Goal: Task Accomplishment & Management: Complete application form

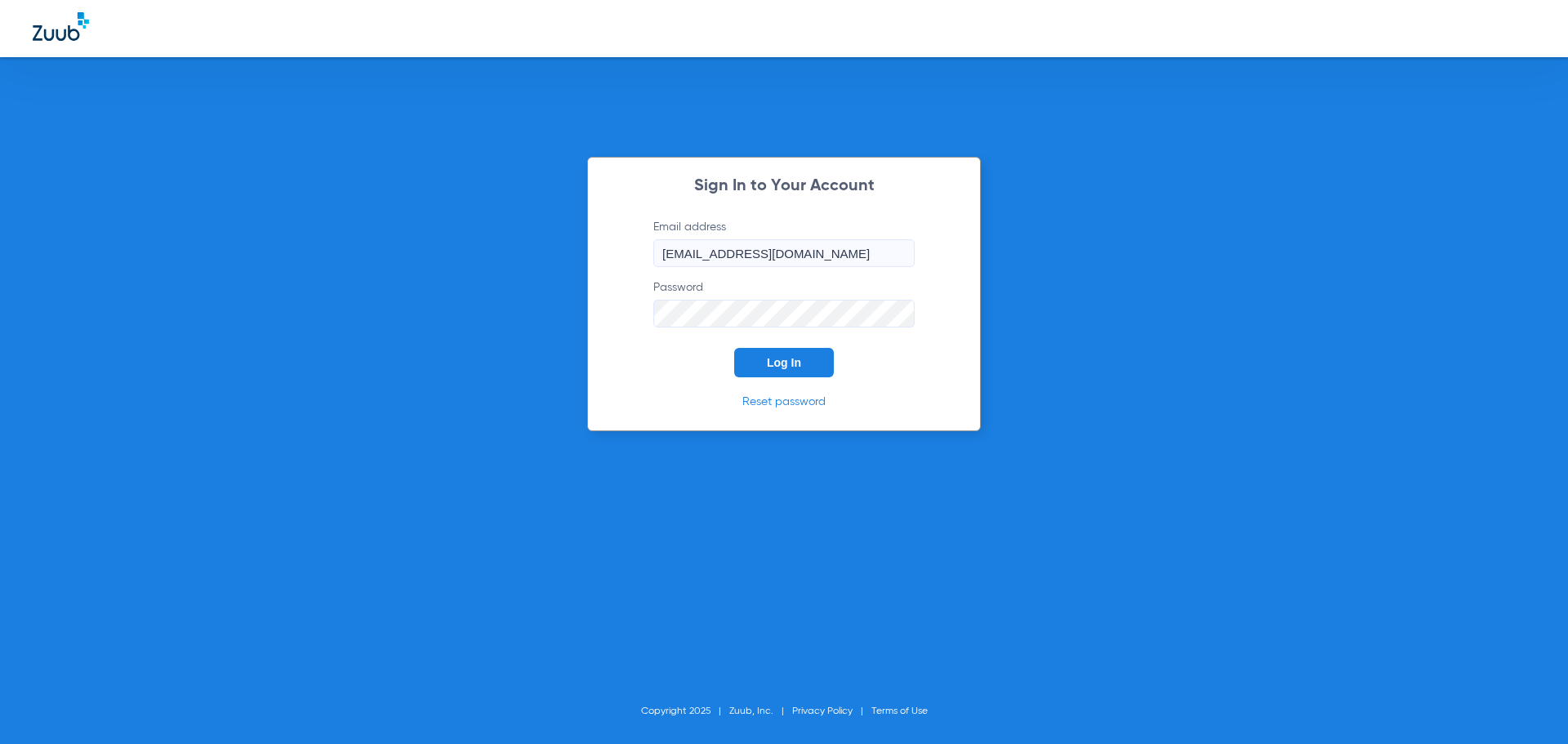
click at [763, 366] on button "Log In" at bounding box center [784, 362] width 100 height 29
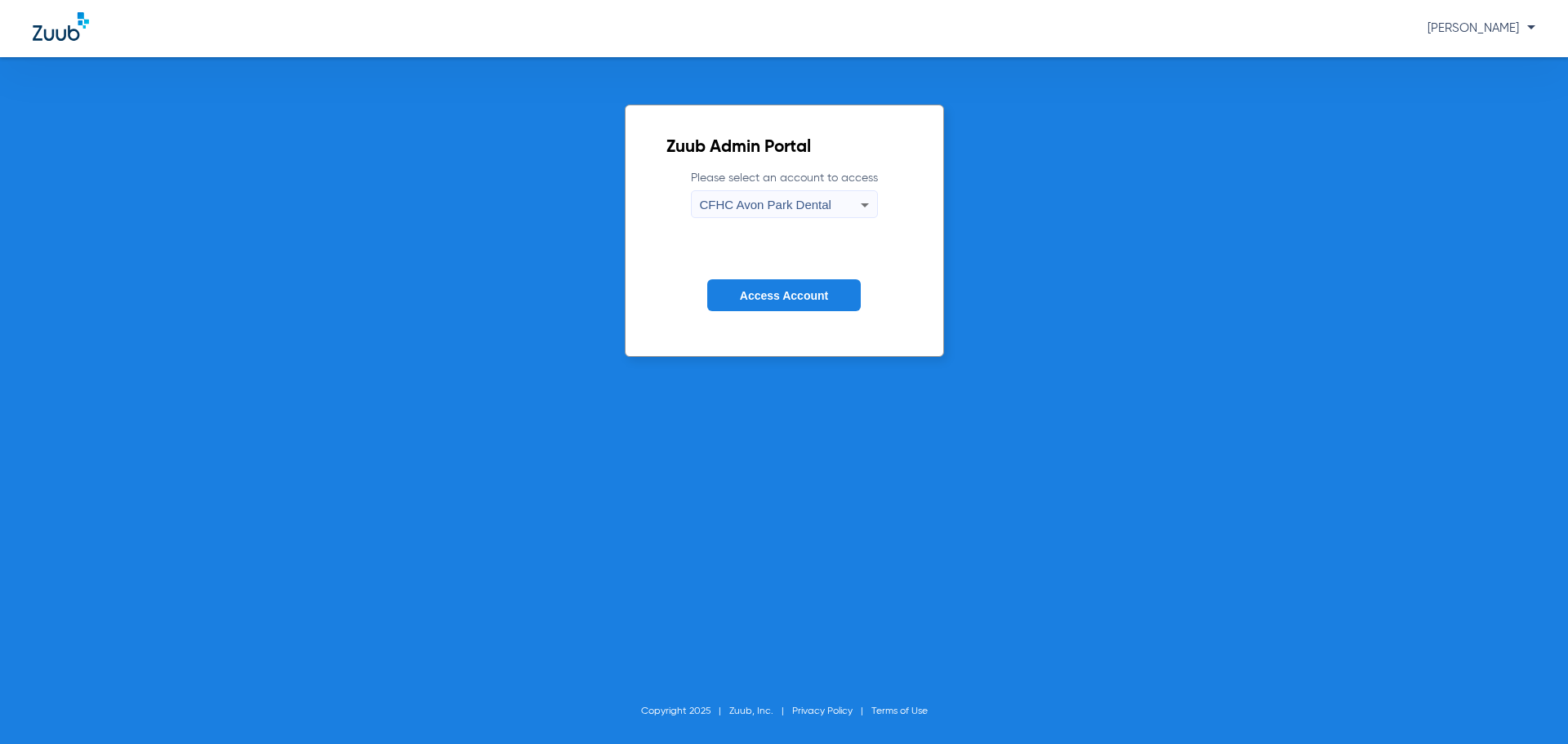
click at [748, 201] on span "CFHC Avon Park Dental" at bounding box center [766, 205] width 132 height 14
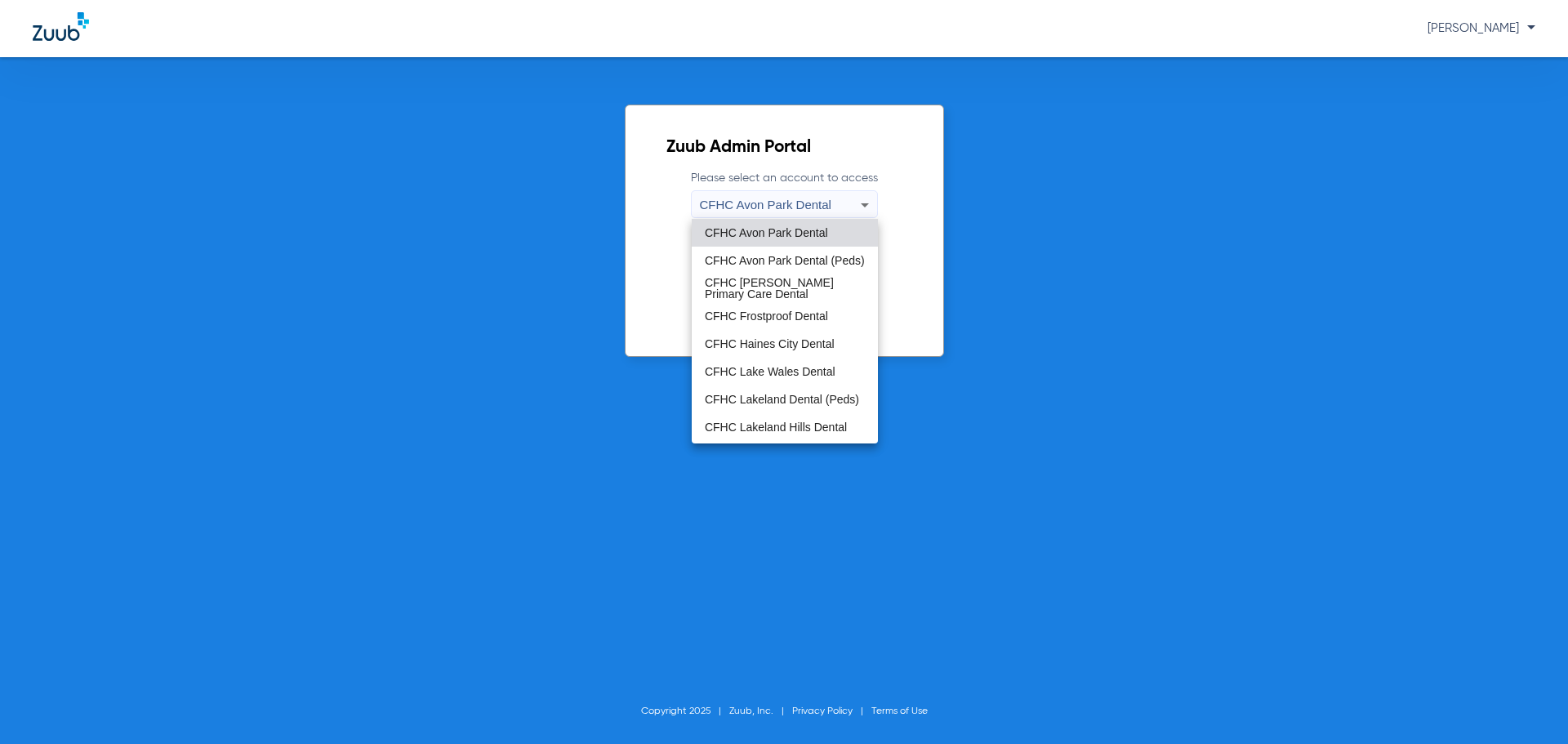
click at [787, 373] on span "CFHC Lake Wales Dental" at bounding box center [770, 371] width 131 height 11
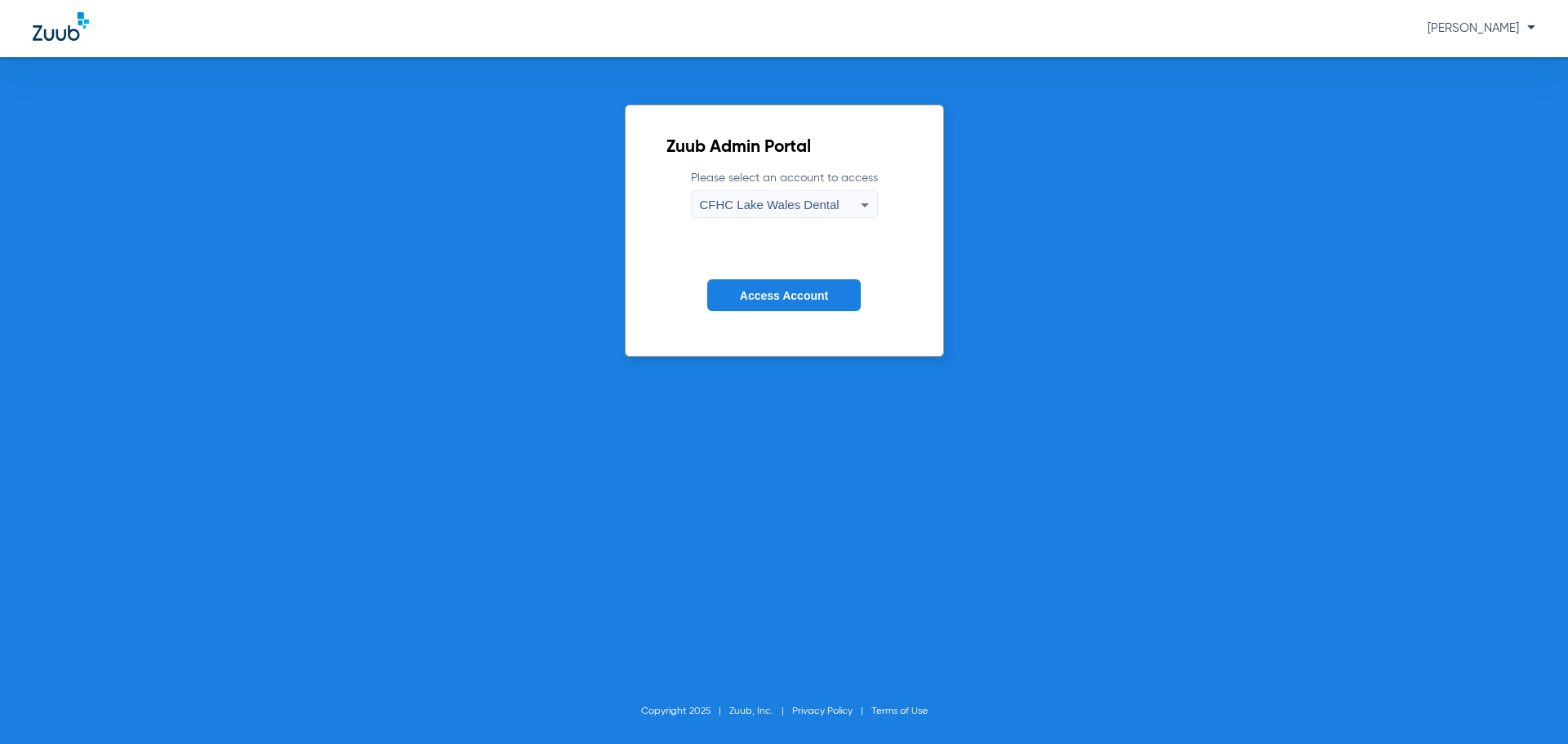
click at [800, 298] on span "Access Account" at bounding box center [784, 296] width 88 height 13
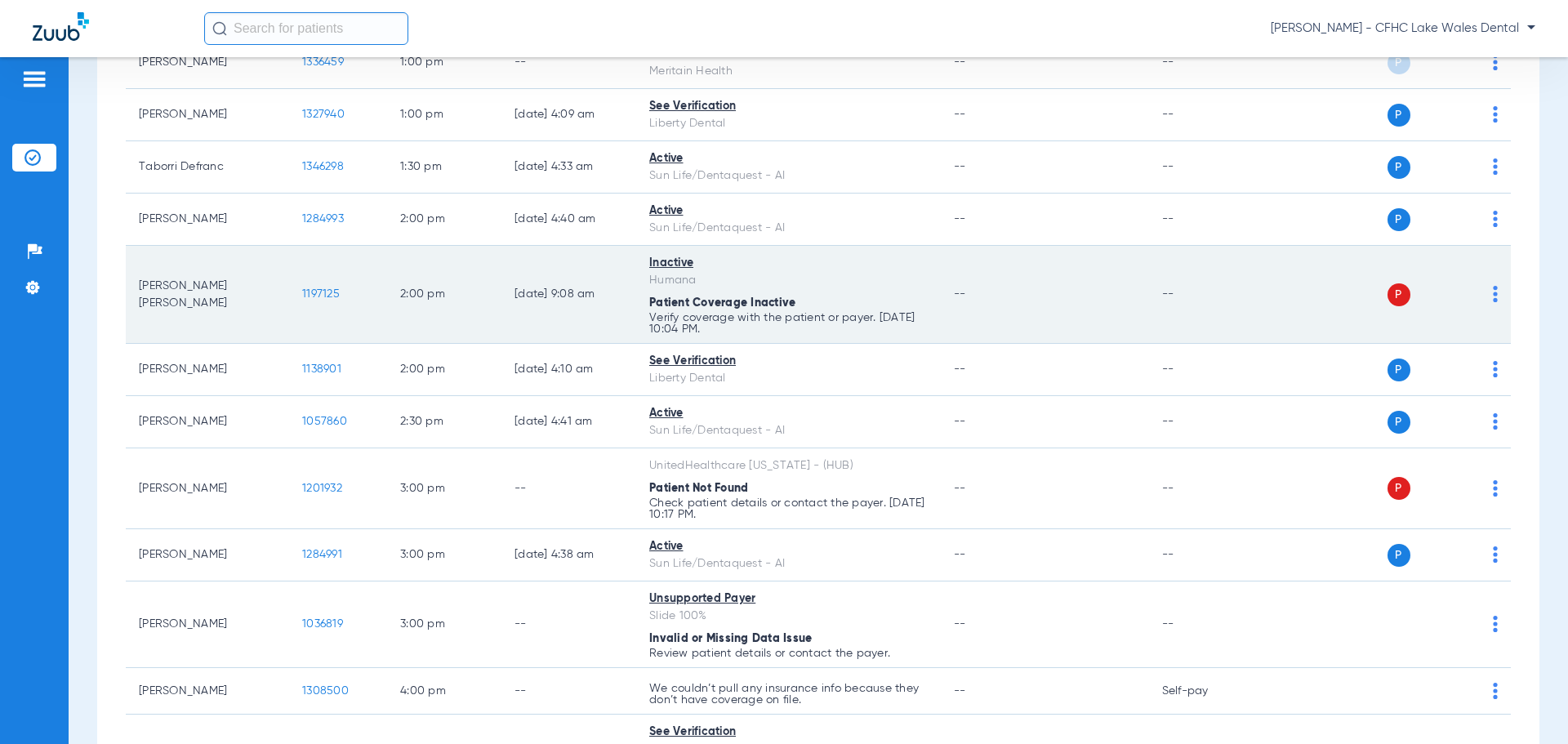
scroll to position [1439, 0]
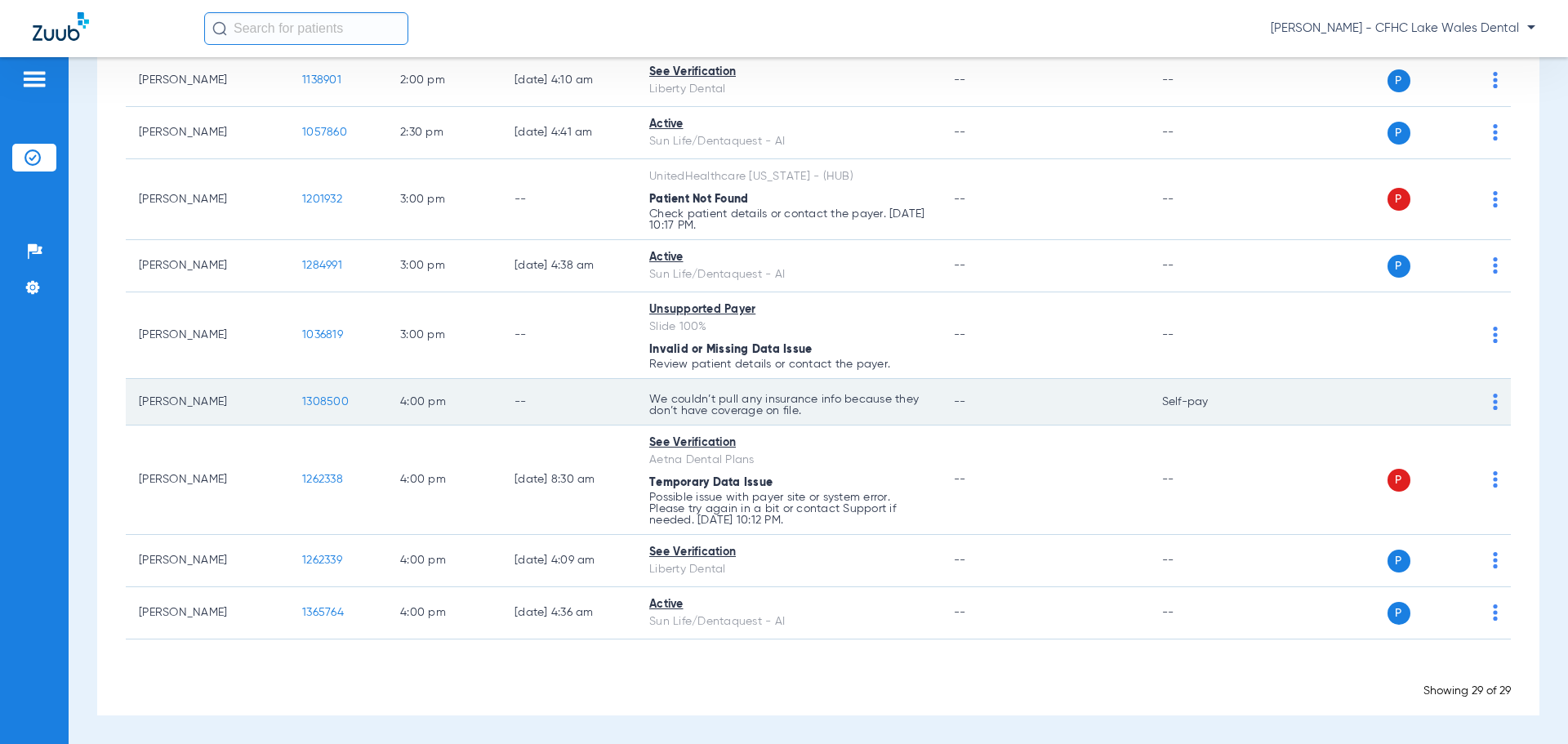
click at [322, 403] on span "1308500" at bounding box center [326, 401] width 47 height 11
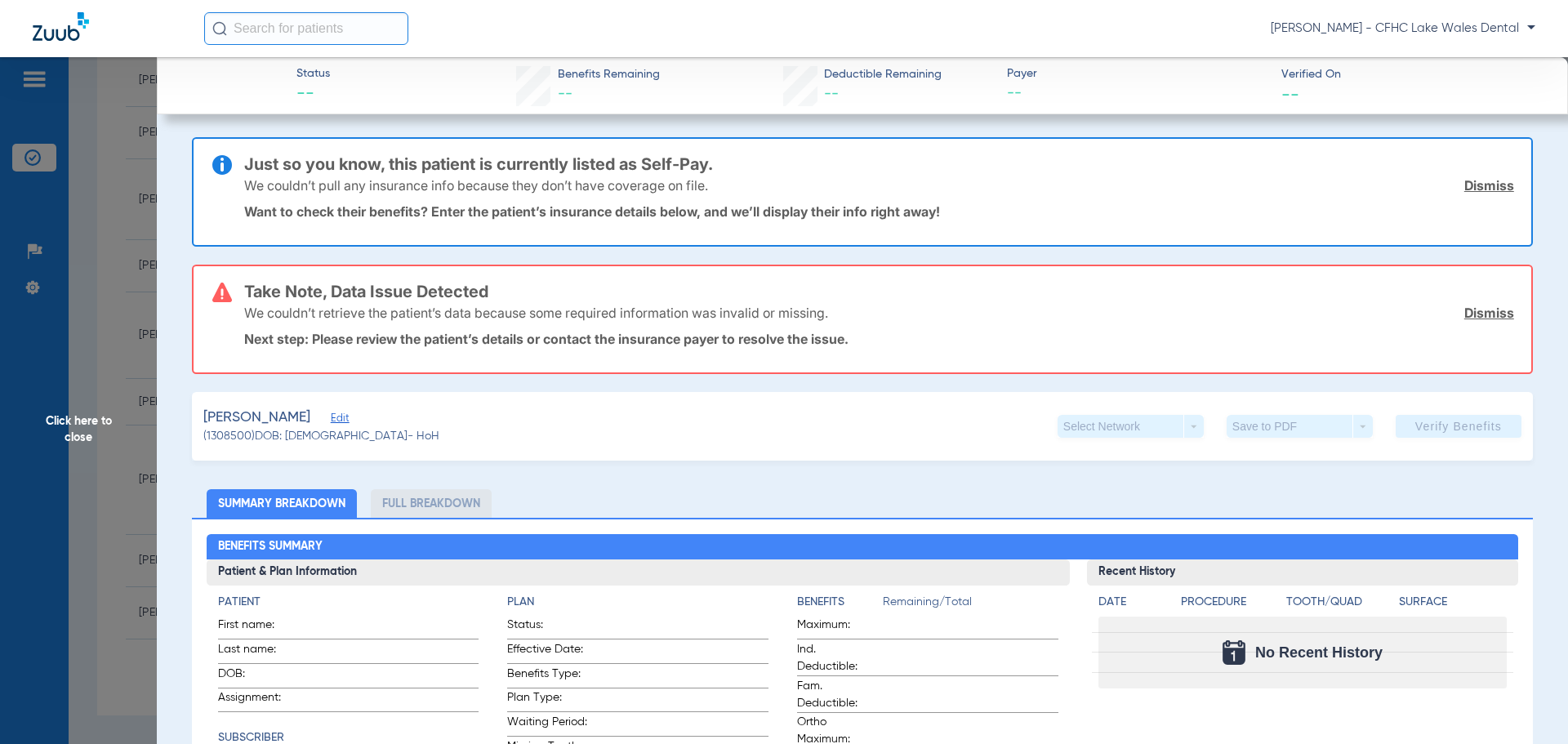
click at [1473, 193] on div "We couldn’t pull any insurance info because they don’t have coverage on file. D…" at bounding box center [879, 185] width 1270 height 42
click at [1476, 186] on link "Dismiss" at bounding box center [1489, 185] width 49 height 16
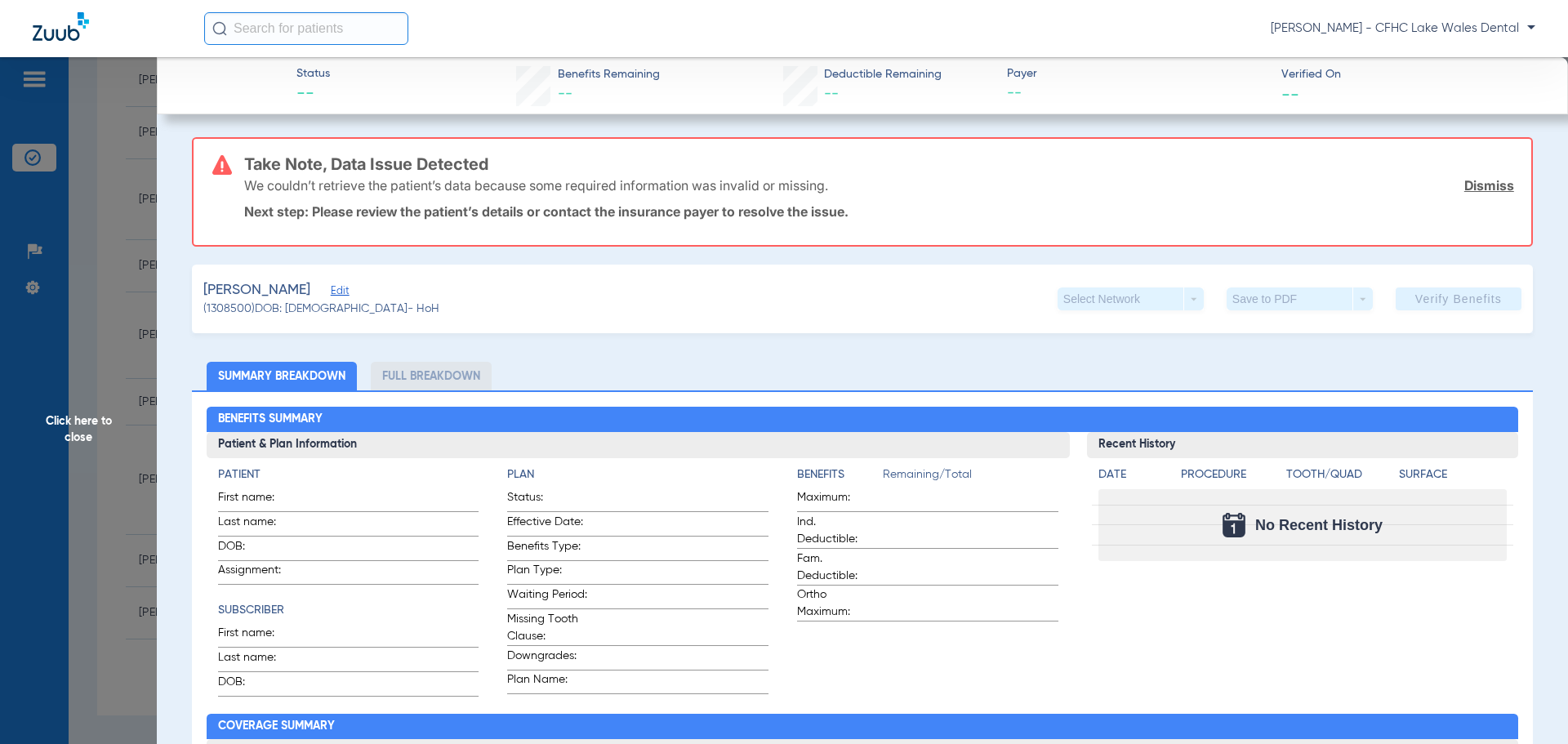
click at [1476, 186] on link "Dismiss" at bounding box center [1489, 185] width 49 height 16
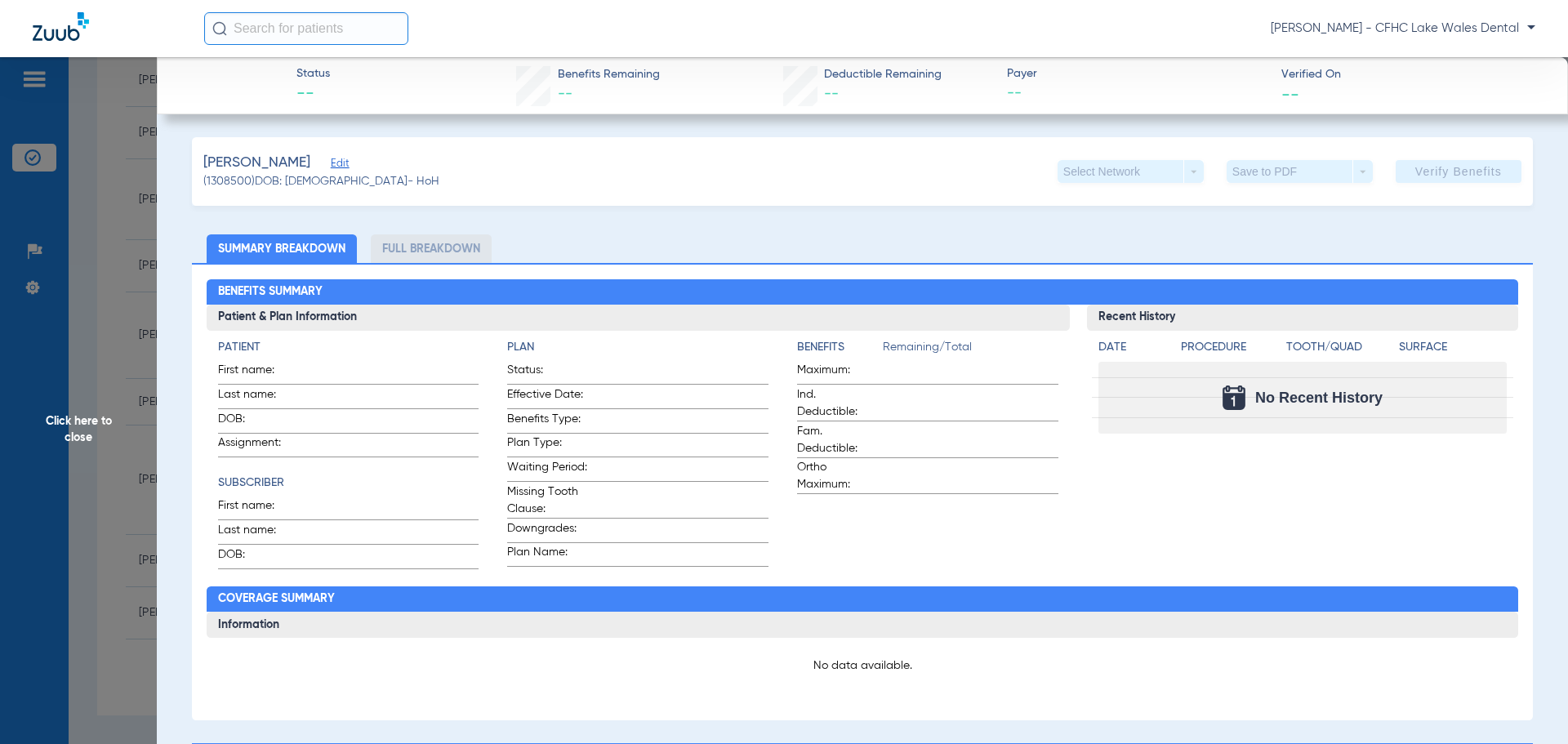
click at [331, 160] on span "Edit" at bounding box center [338, 166] width 15 height 16
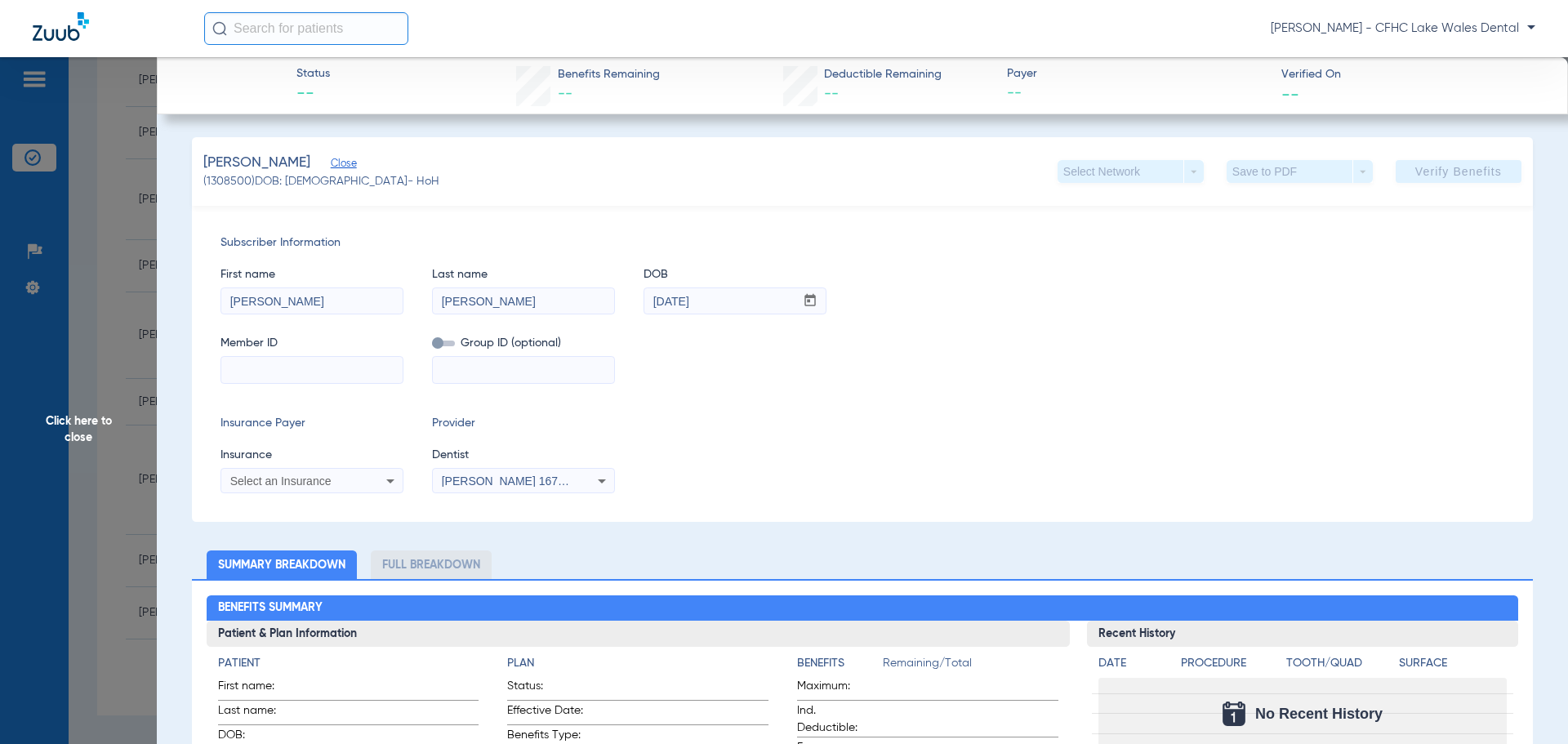
click at [316, 382] on input at bounding box center [311, 370] width 181 height 26
type input "06257001"
click at [267, 483] on span "Select an Insurance" at bounding box center [281, 480] width 101 height 13
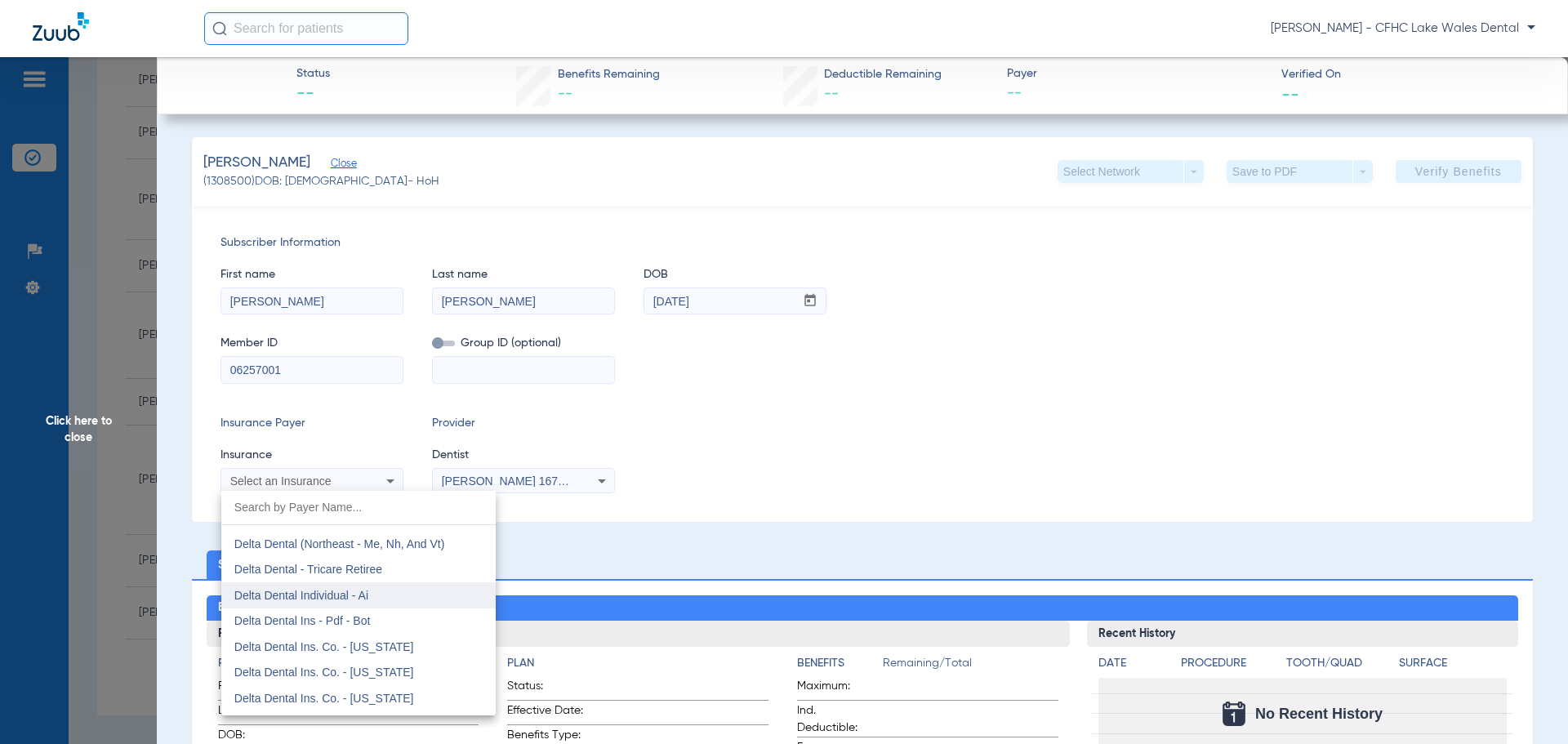
scroll to position [2614, 0]
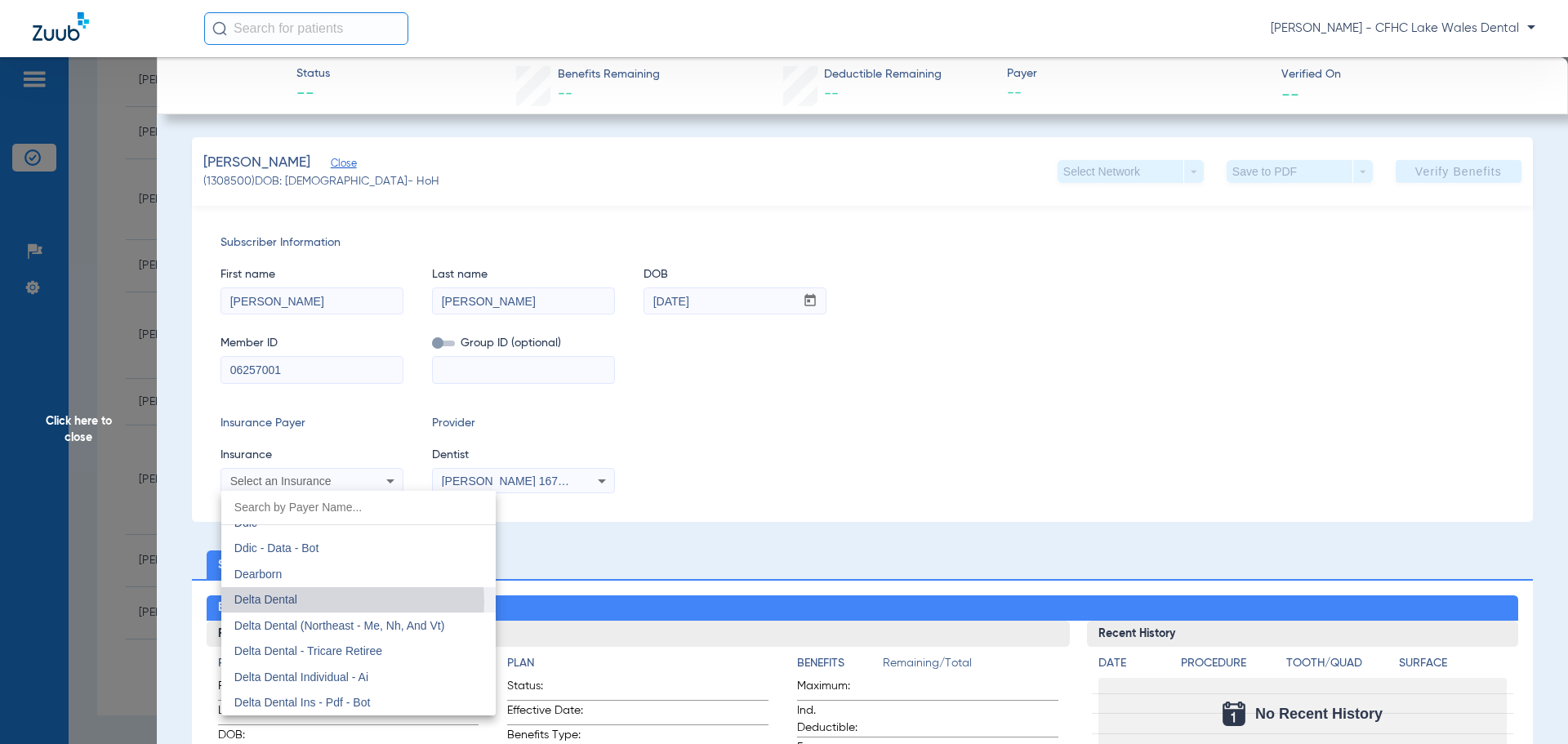
click at [335, 602] on mat-option "Delta Dental" at bounding box center [358, 601] width 275 height 26
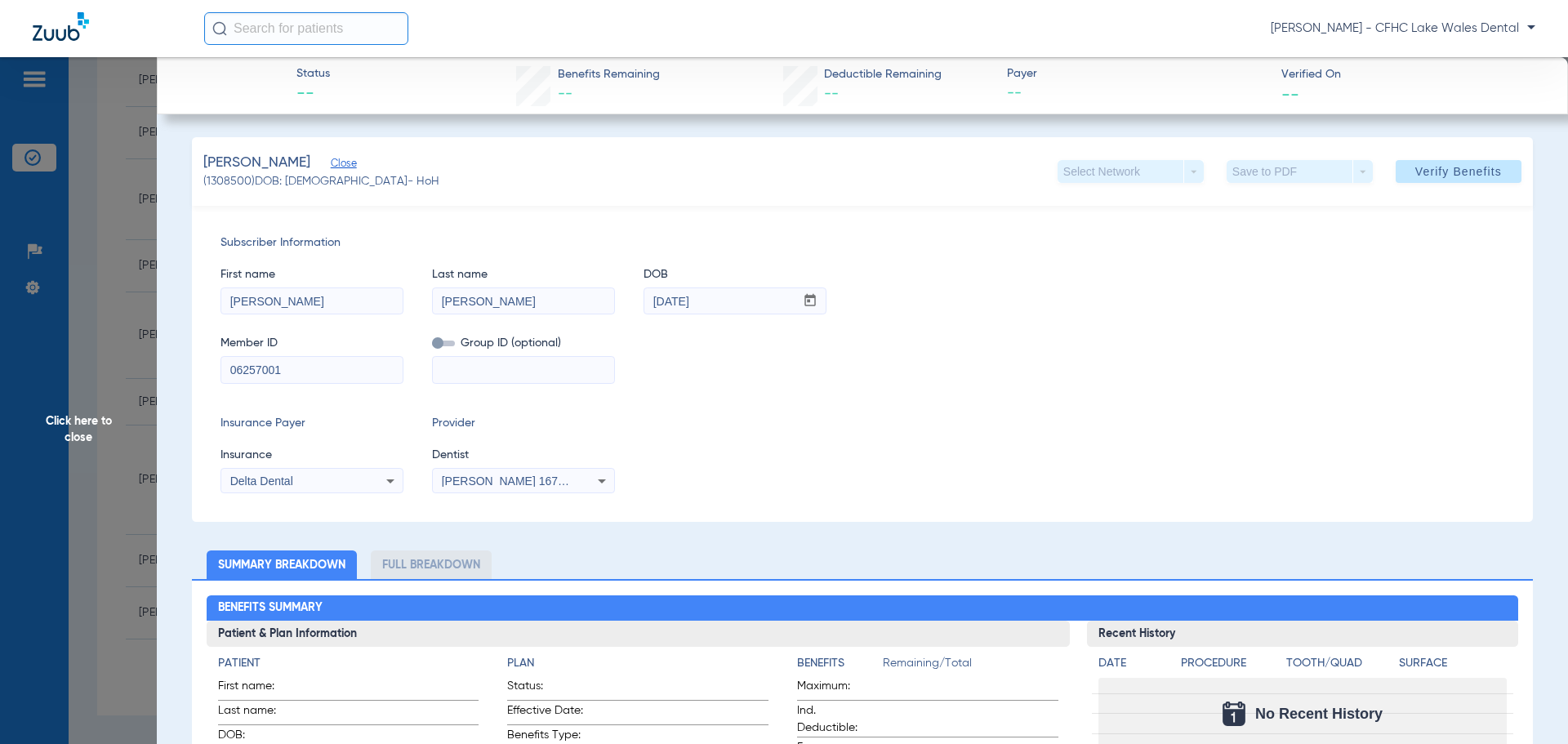
click at [256, 363] on input "06257001" at bounding box center [311, 370] width 181 height 26
click at [1440, 184] on span at bounding box center [1458, 171] width 126 height 39
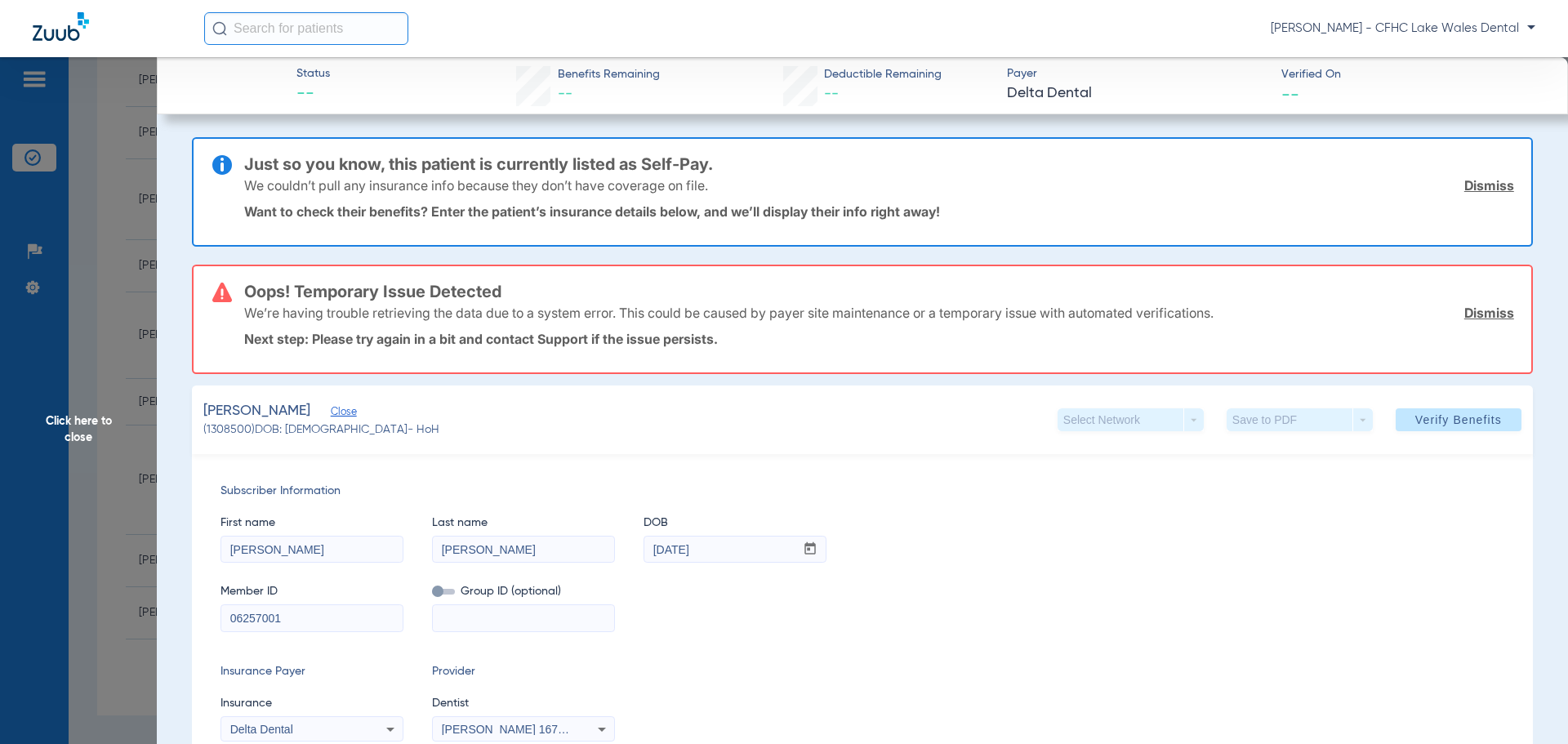
click at [1465, 182] on link "Dismiss" at bounding box center [1489, 185] width 49 height 16
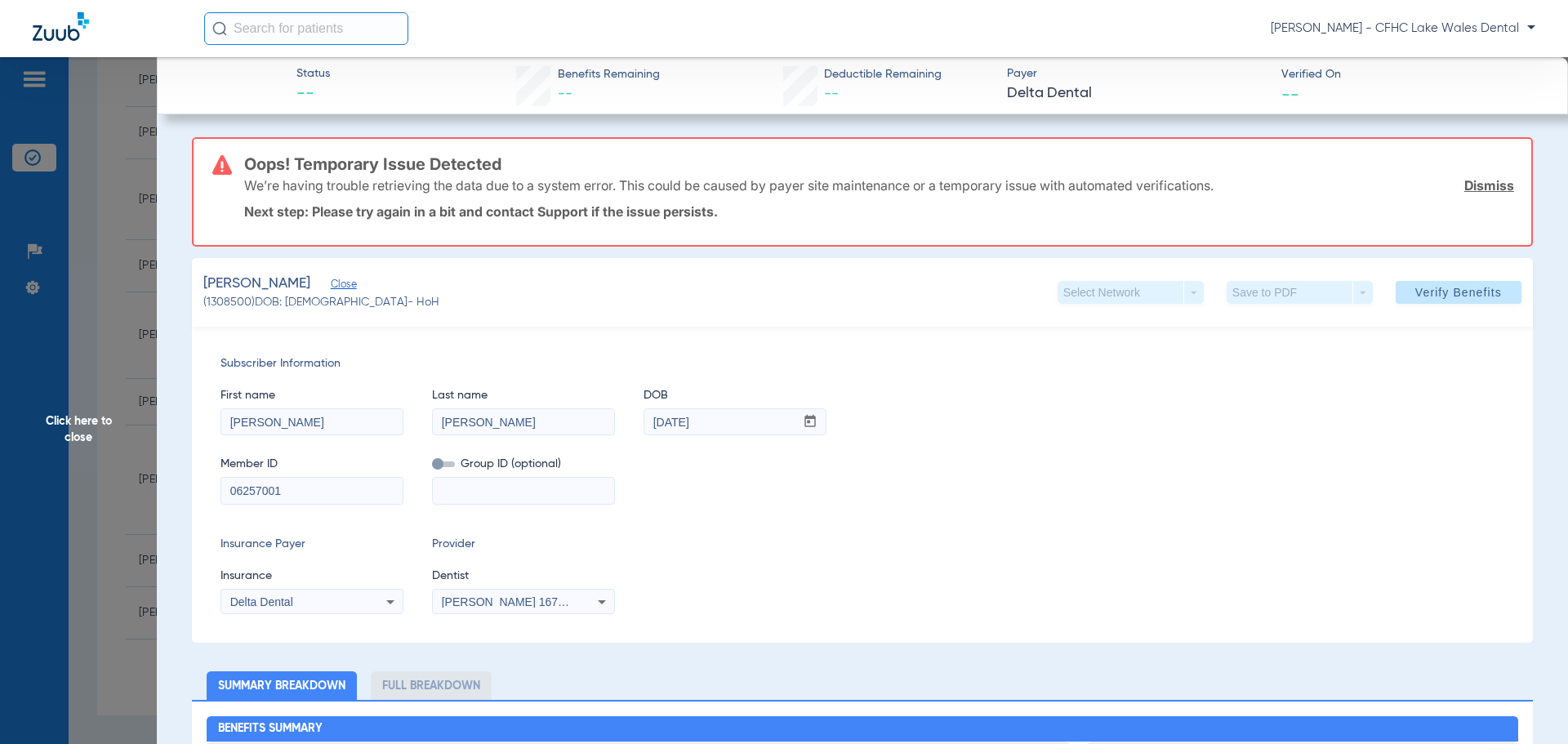
click at [1465, 182] on link "Dismiss" at bounding box center [1489, 185] width 49 height 16
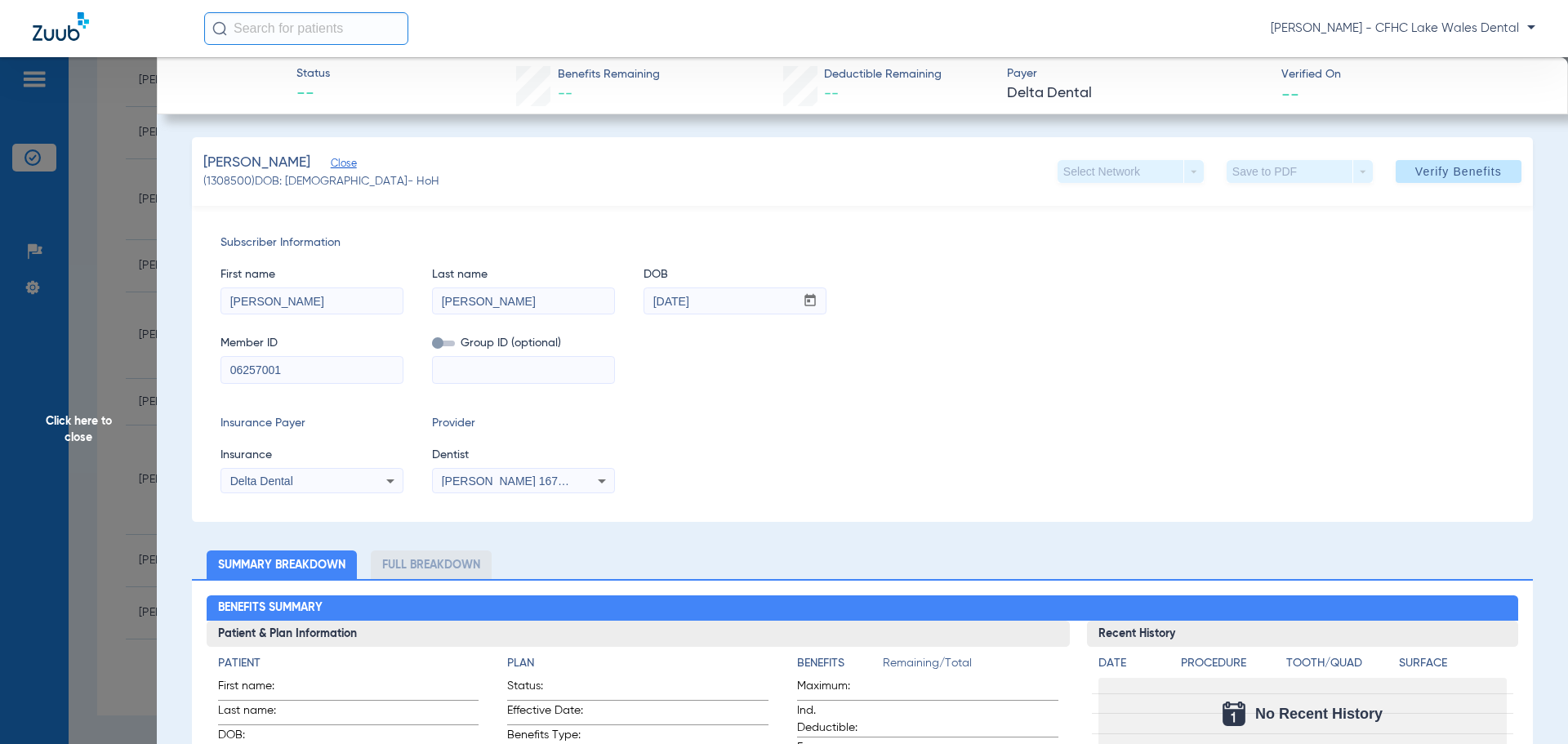
click at [327, 482] on div "Delta Dental" at bounding box center [296, 480] width 132 height 11
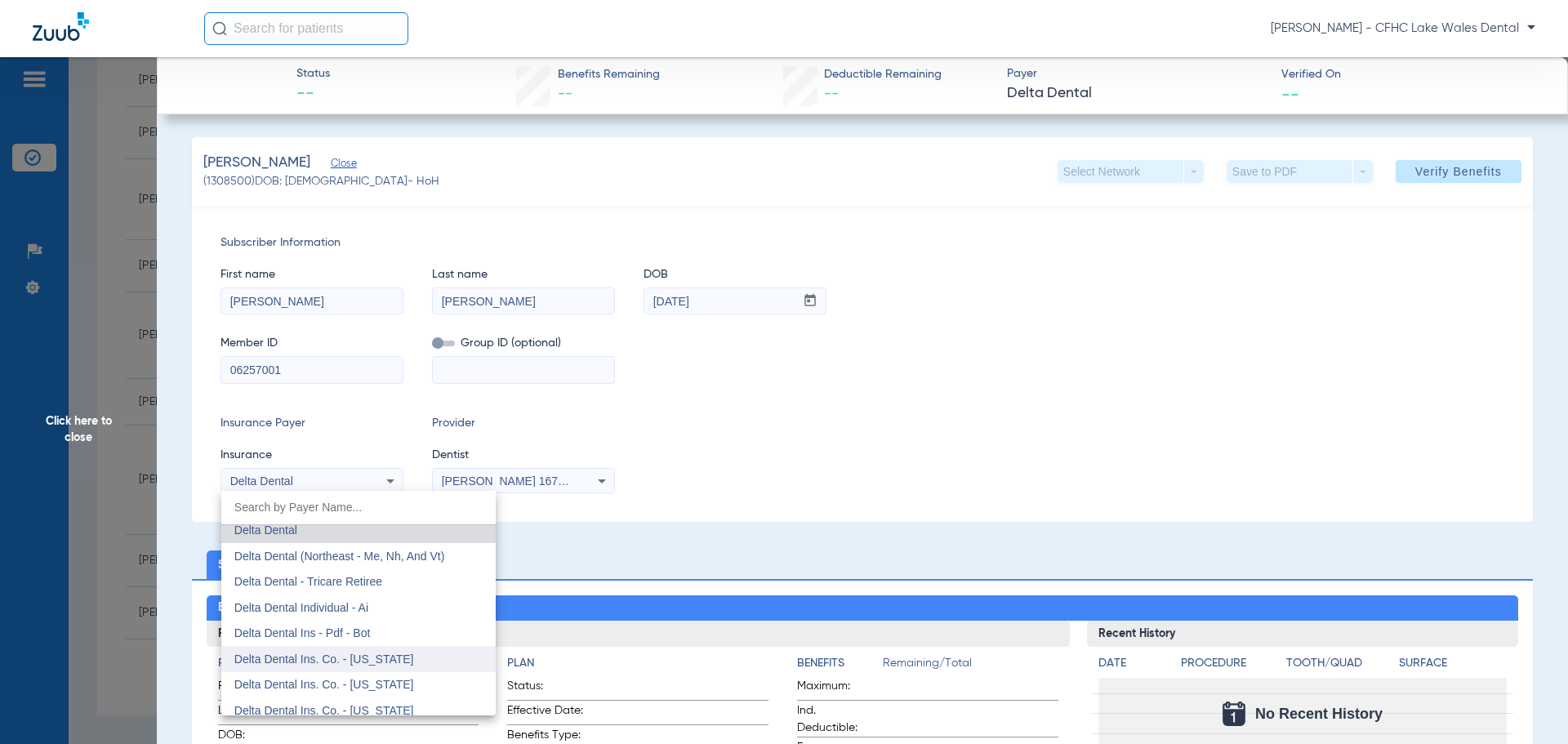
scroll to position [2757, 0]
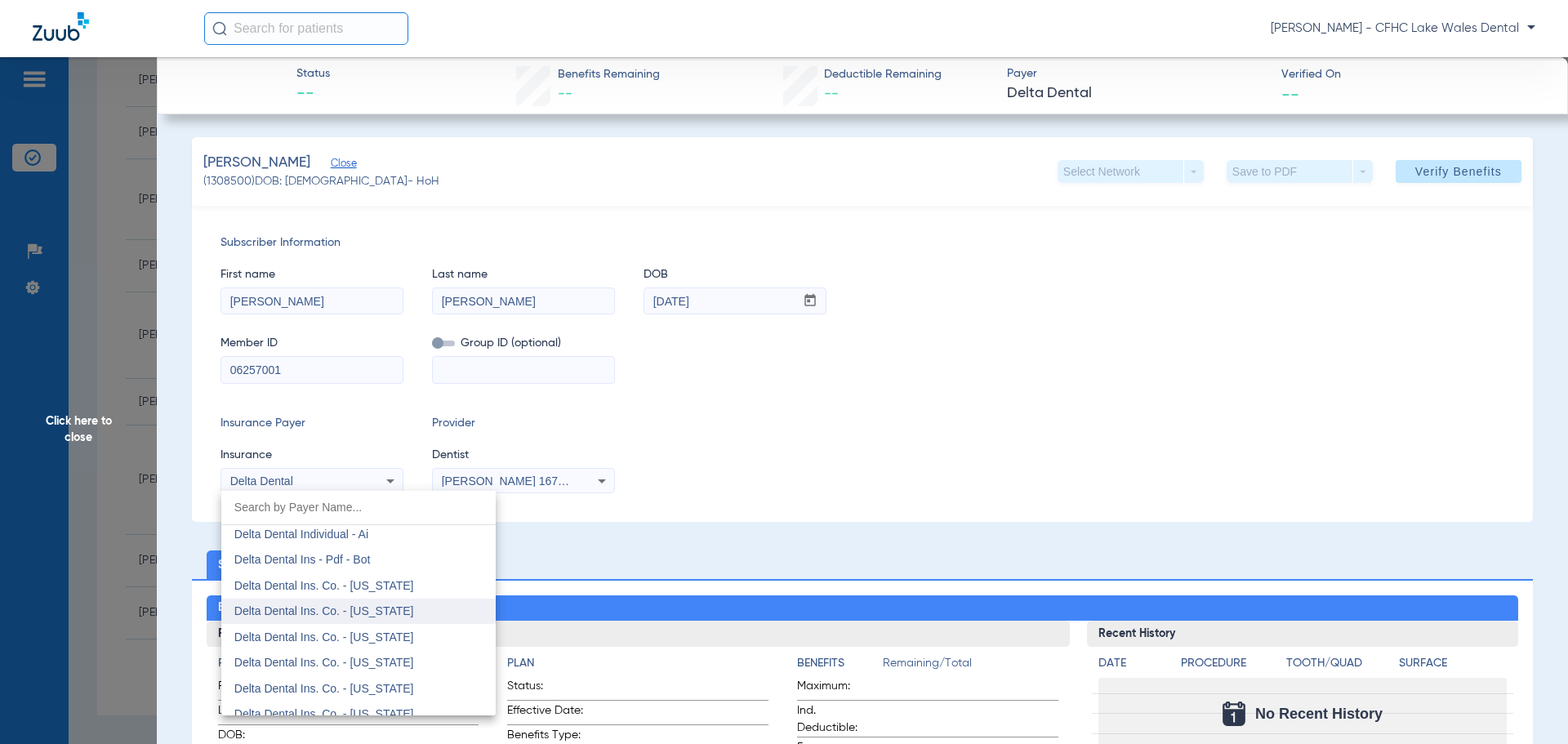
click at [404, 618] on mat-option "Delta Dental Ins. Co. - [US_STATE]" at bounding box center [358, 612] width 275 height 26
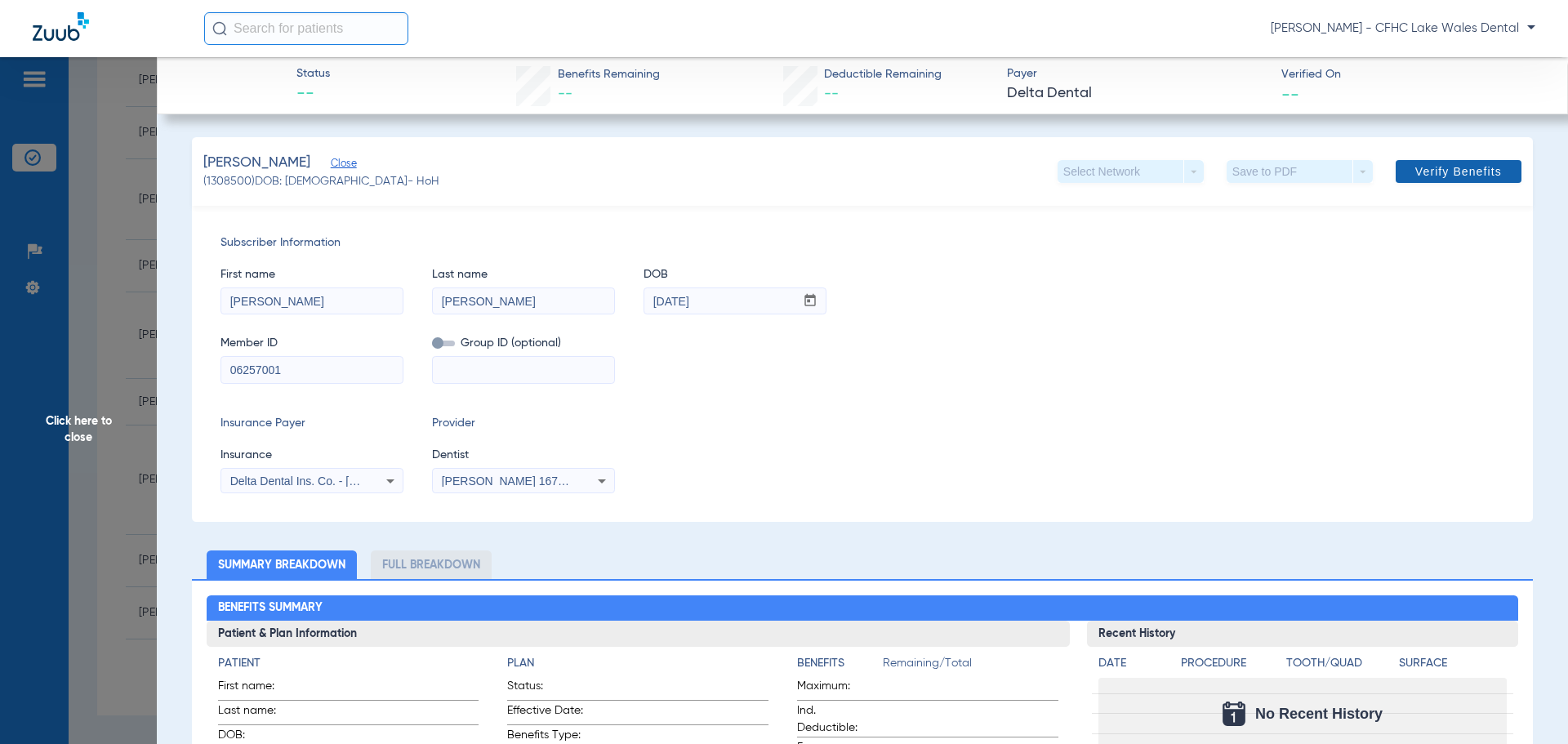
click at [1475, 160] on span at bounding box center [1458, 171] width 126 height 39
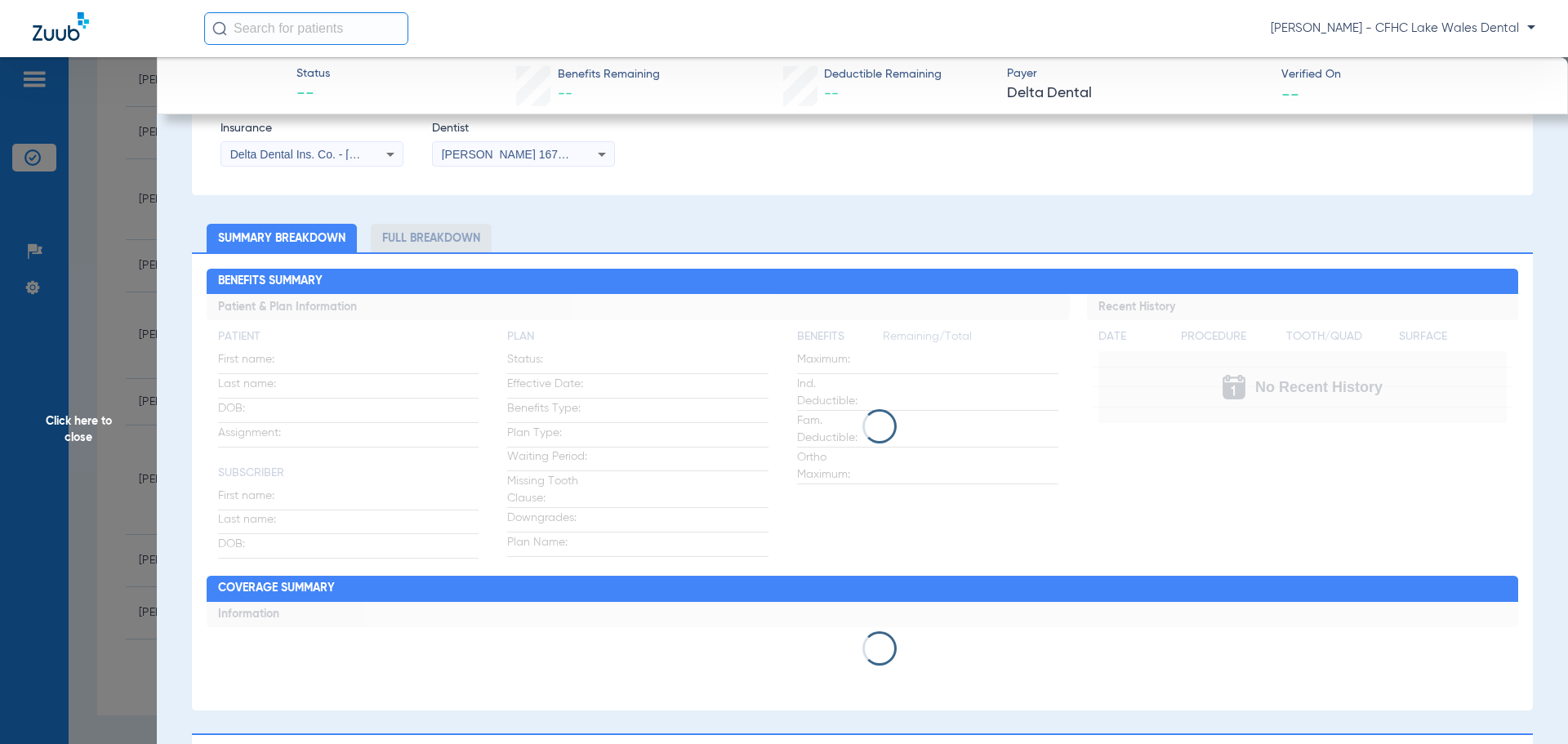
scroll to position [82, 0]
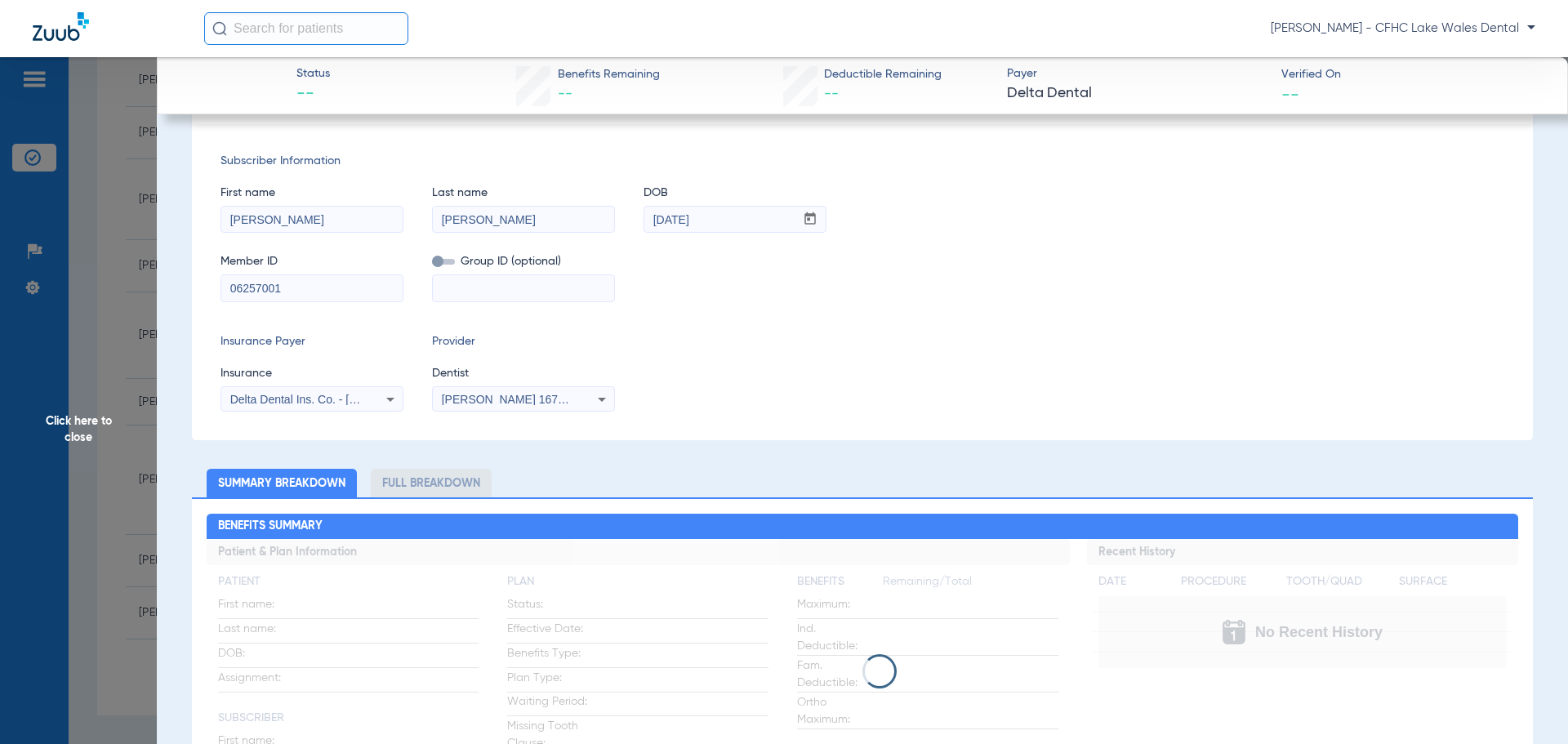
click at [331, 401] on span "Delta Dental Ins. Co. - [US_STATE]" at bounding box center [320, 399] width 179 height 13
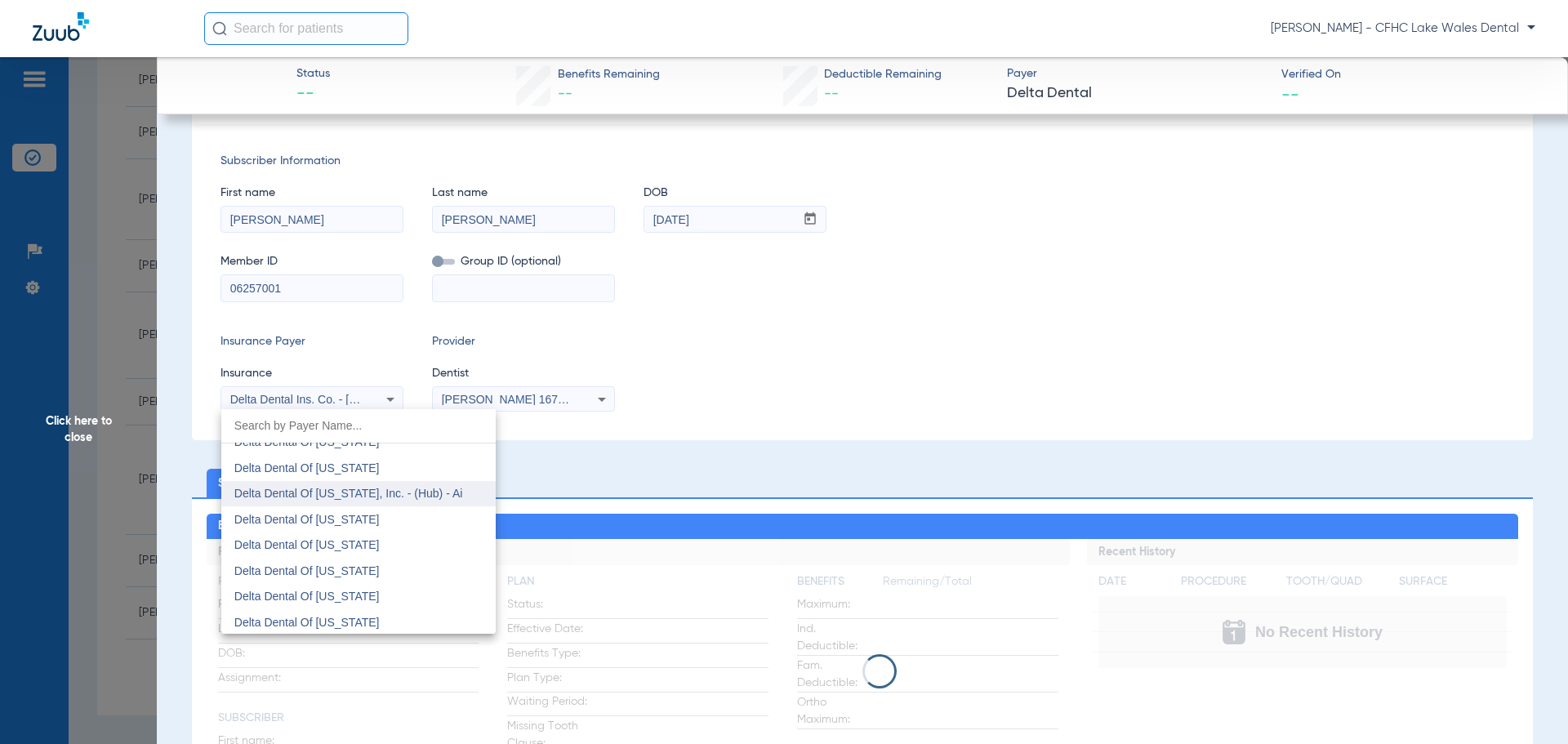
scroll to position [3647, 0]
click at [385, 499] on mat-option "Delta Dental Of [US_STATE]" at bounding box center [358, 489] width 275 height 26
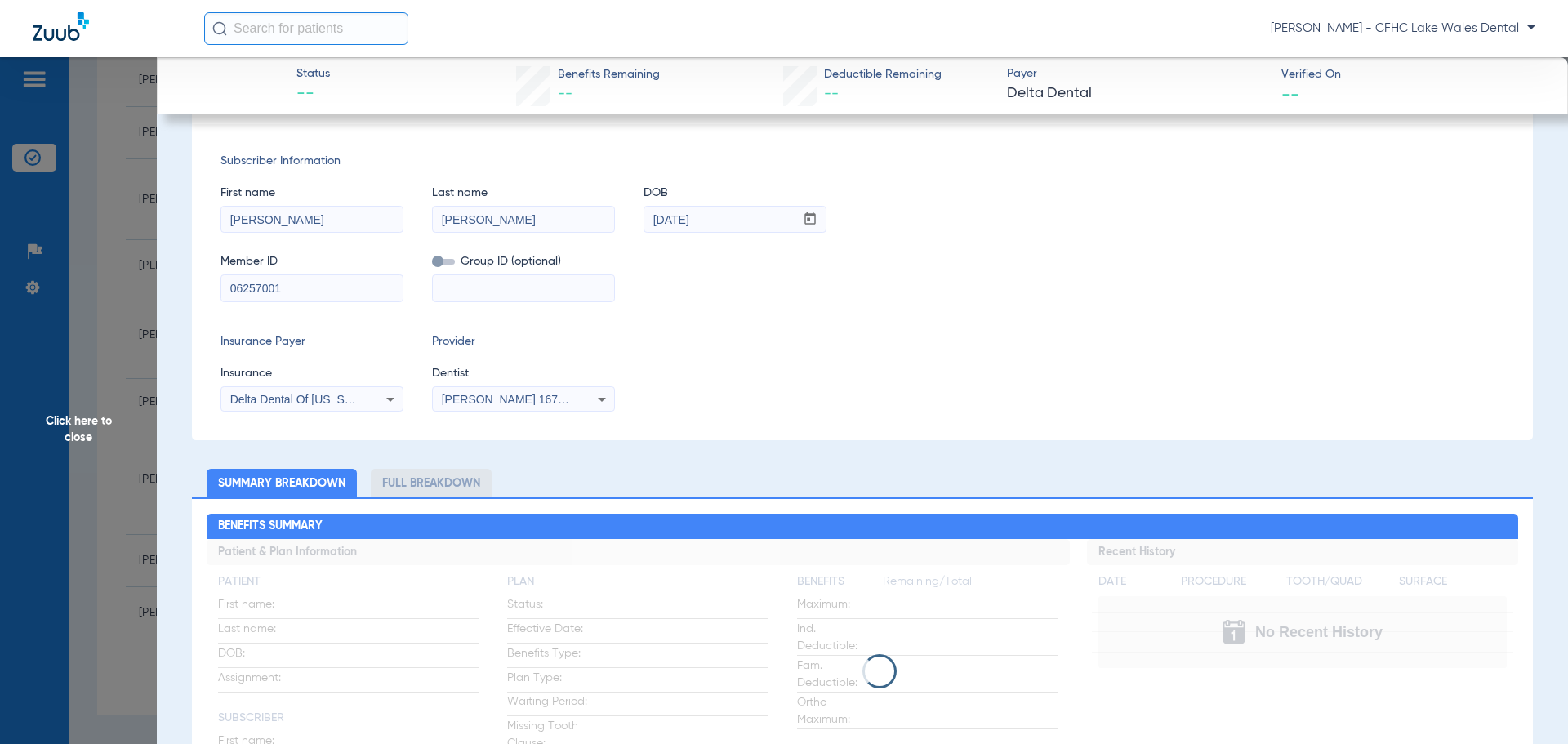
click at [77, 417] on span "Click here to close" at bounding box center [78, 429] width 157 height 744
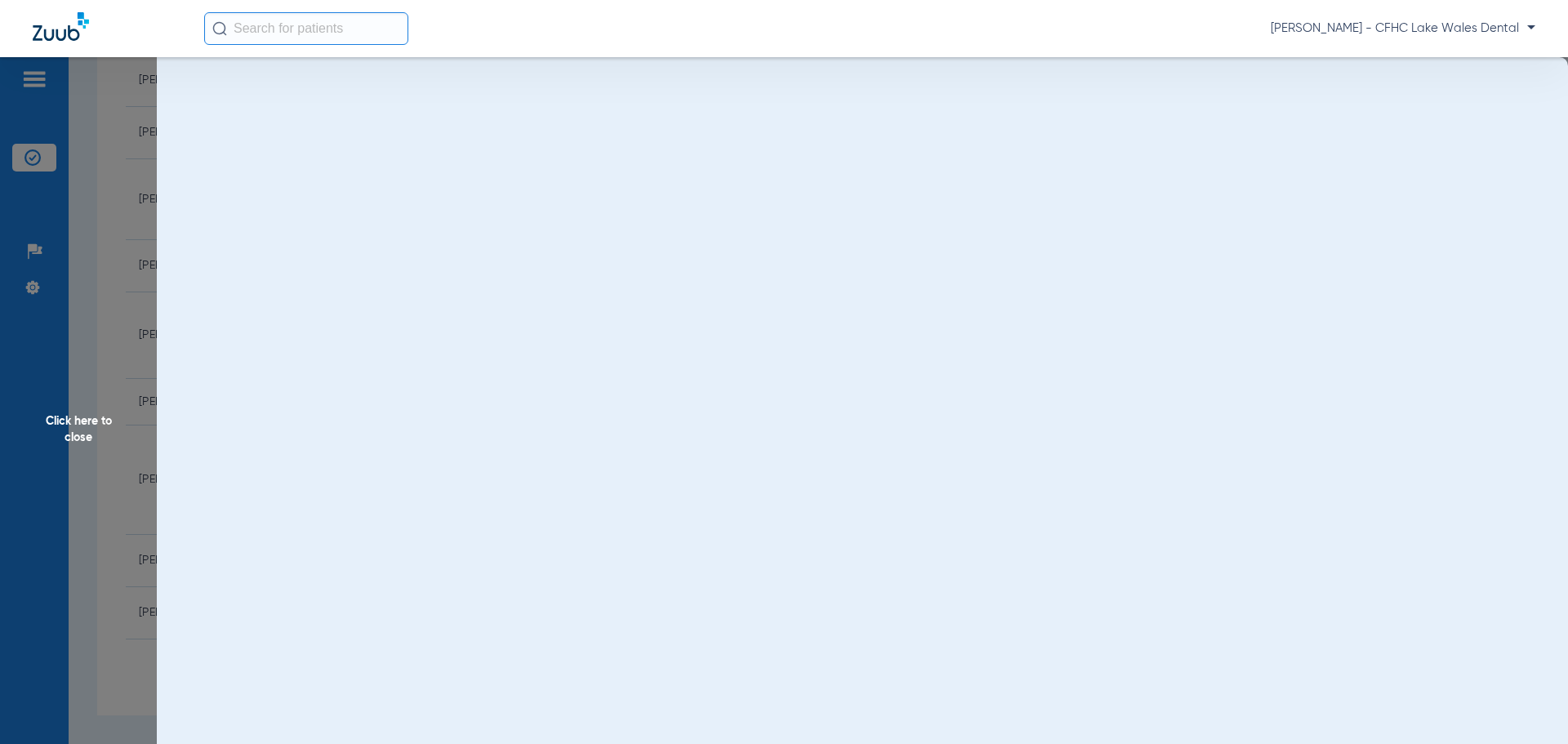
scroll to position [0, 0]
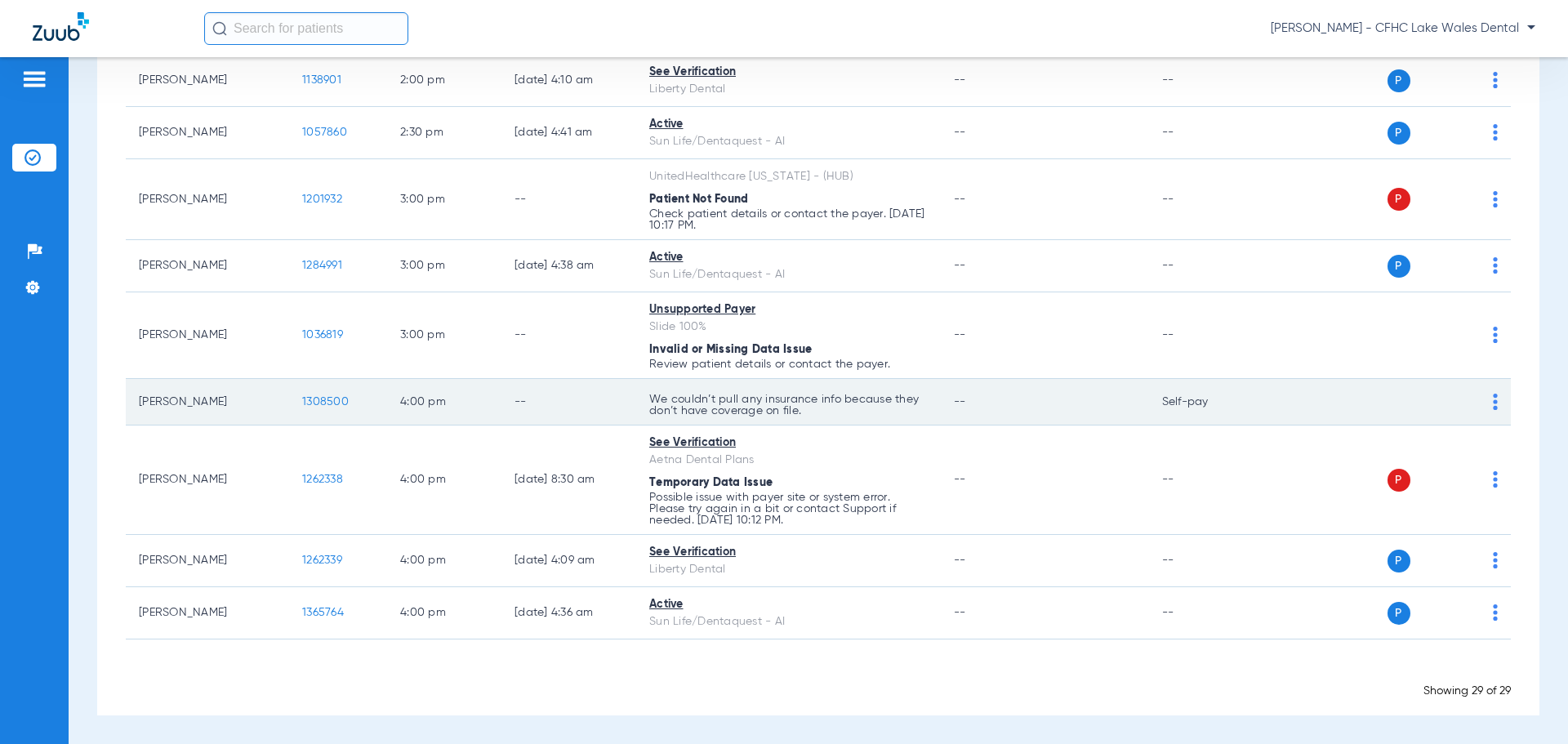
click at [315, 396] on span "1308500" at bounding box center [326, 401] width 47 height 11
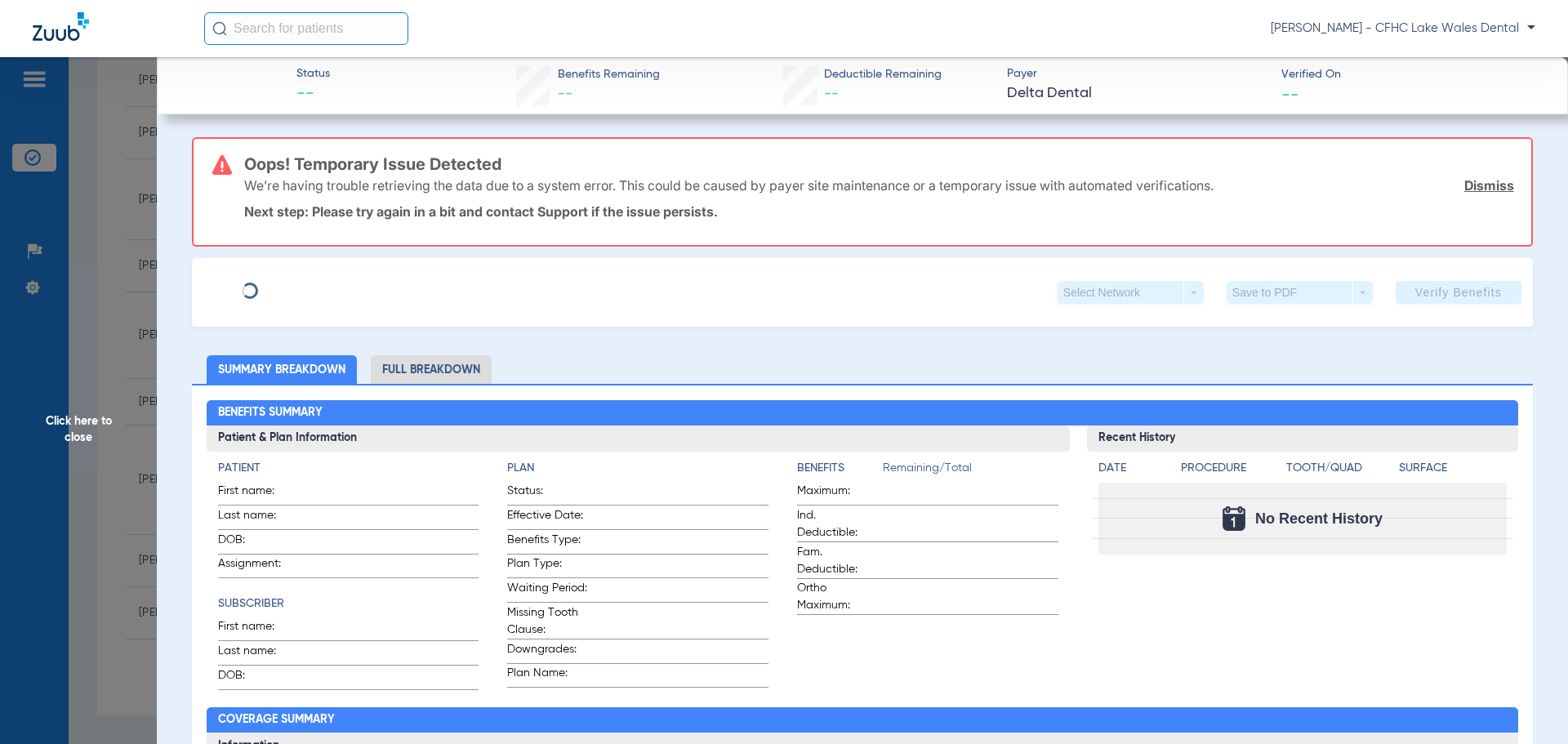
click at [1470, 180] on link "Dismiss" at bounding box center [1489, 185] width 49 height 16
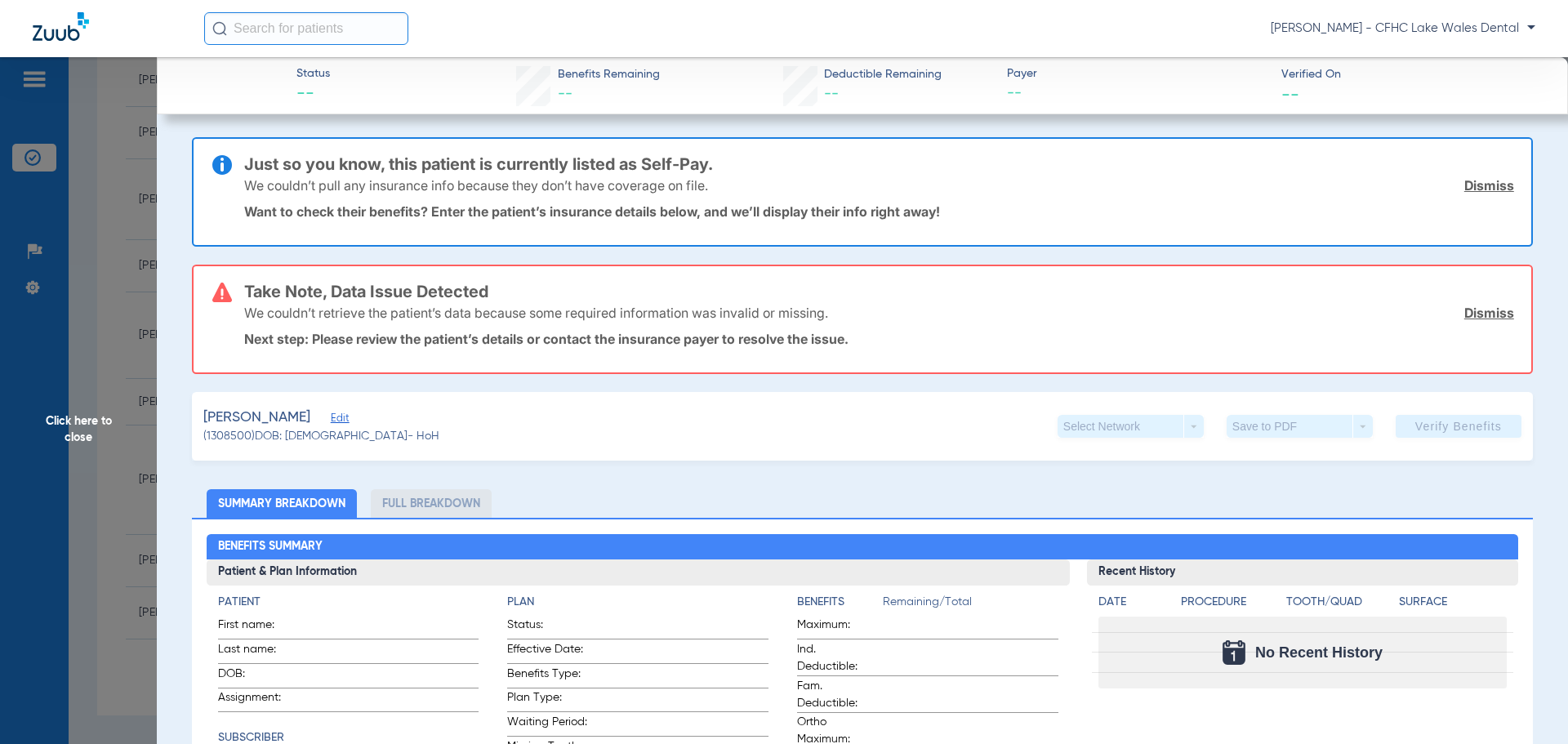
click at [1485, 177] on link "Dismiss" at bounding box center [1489, 185] width 49 height 16
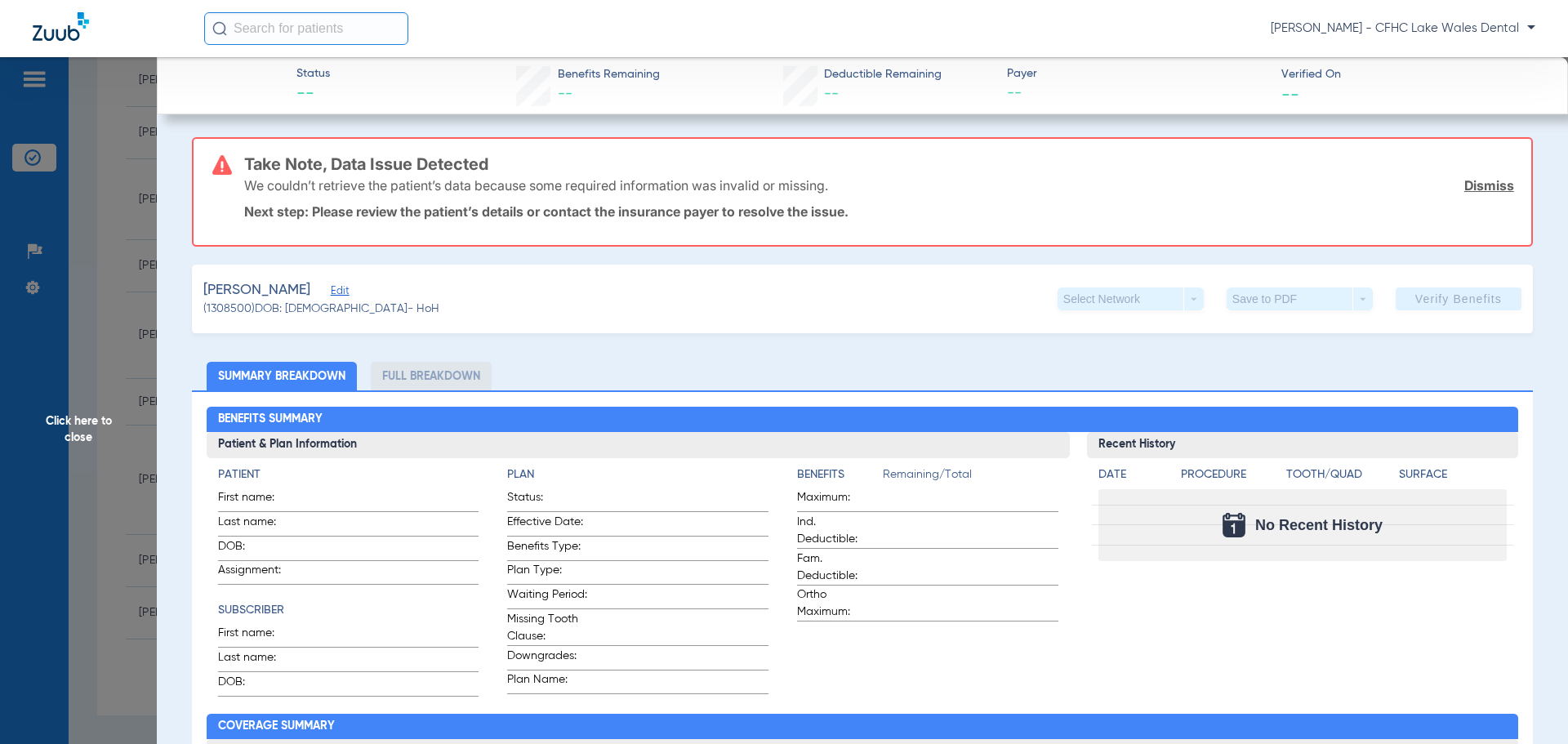
click at [1483, 177] on link "Dismiss" at bounding box center [1489, 185] width 49 height 16
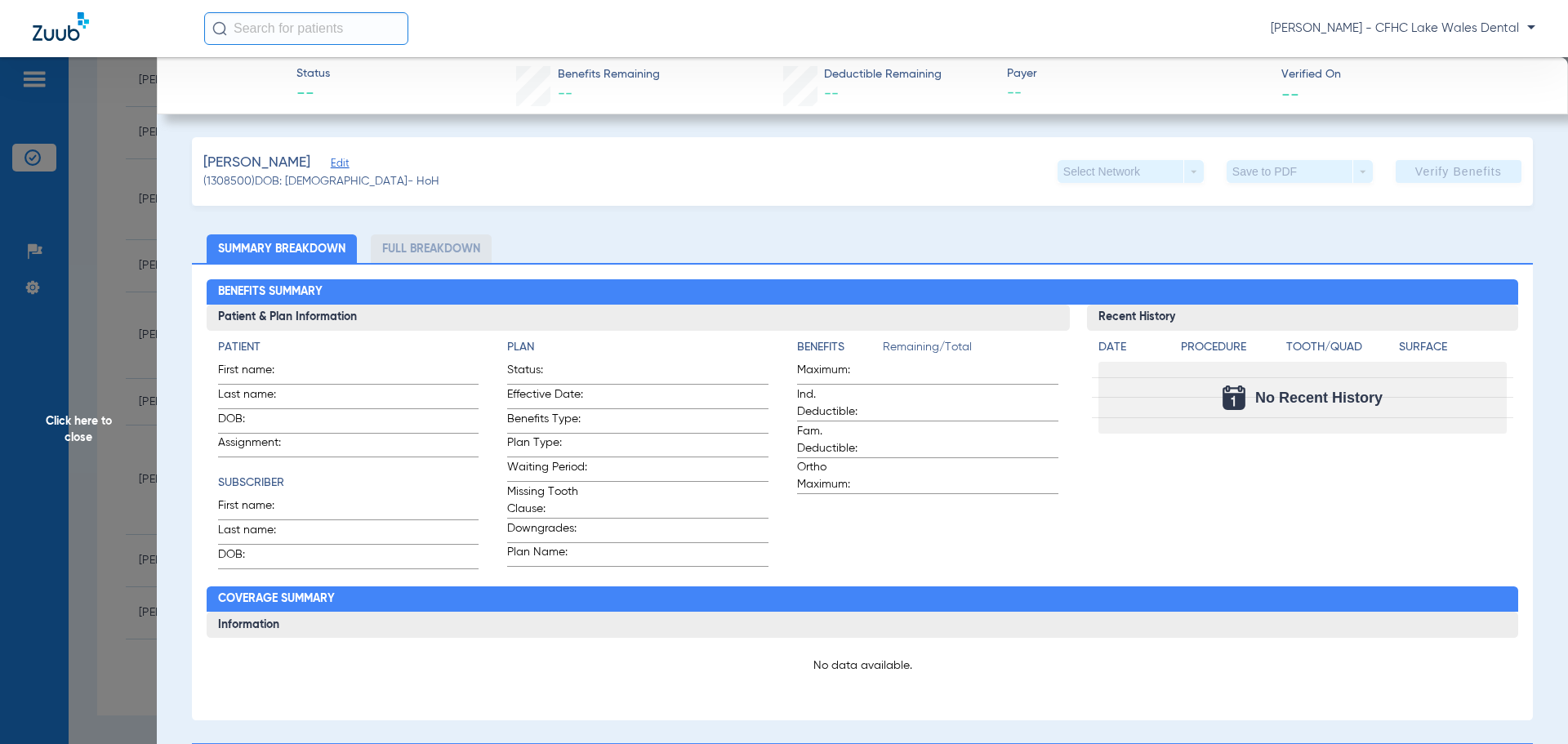
click at [331, 166] on span "Edit" at bounding box center [338, 166] width 15 height 16
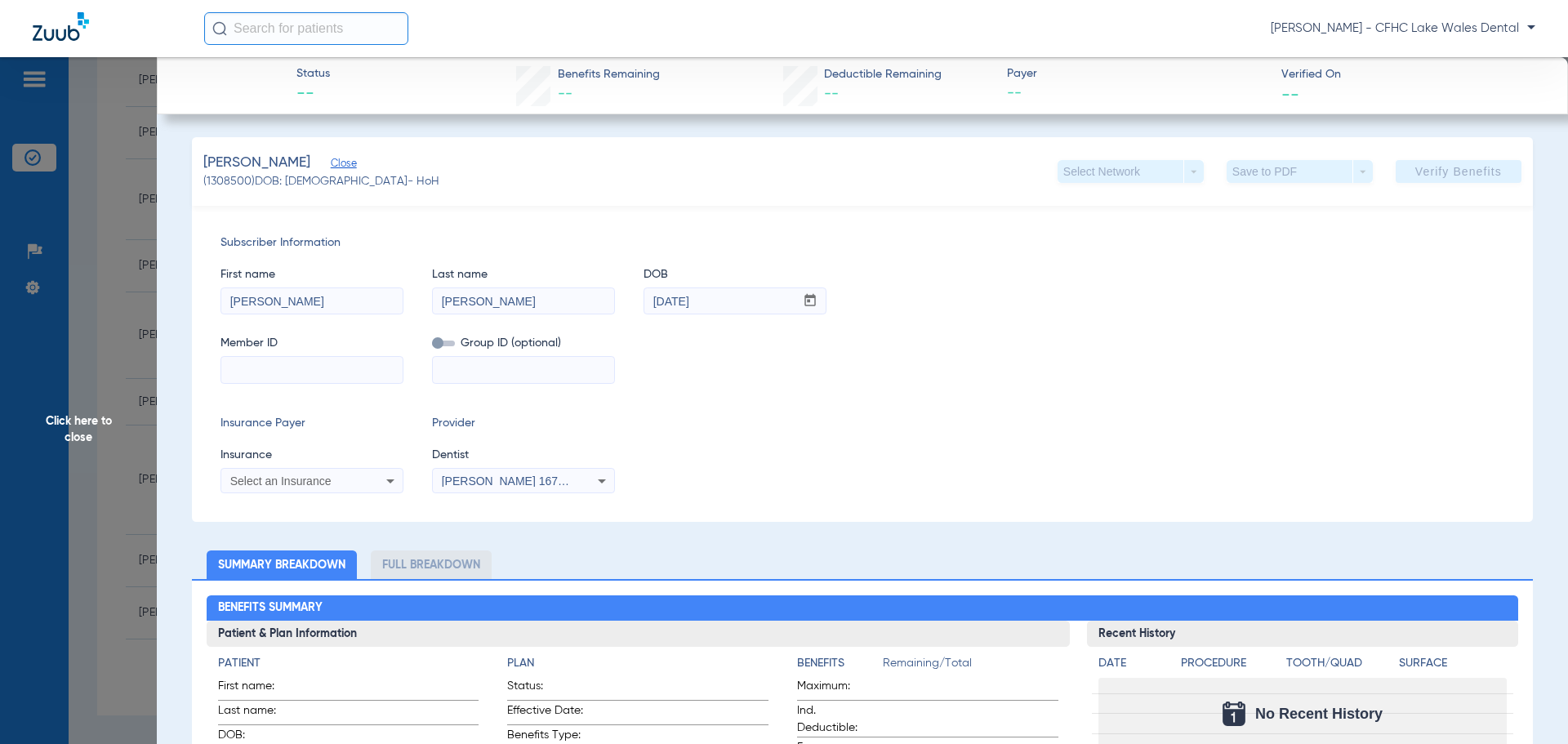
click at [288, 377] on input at bounding box center [311, 370] width 181 height 26
click at [267, 369] on input "947666026" at bounding box center [311, 370] width 181 height 26
type input "947666026"
click at [322, 486] on span "Select an Insurance" at bounding box center [281, 480] width 101 height 13
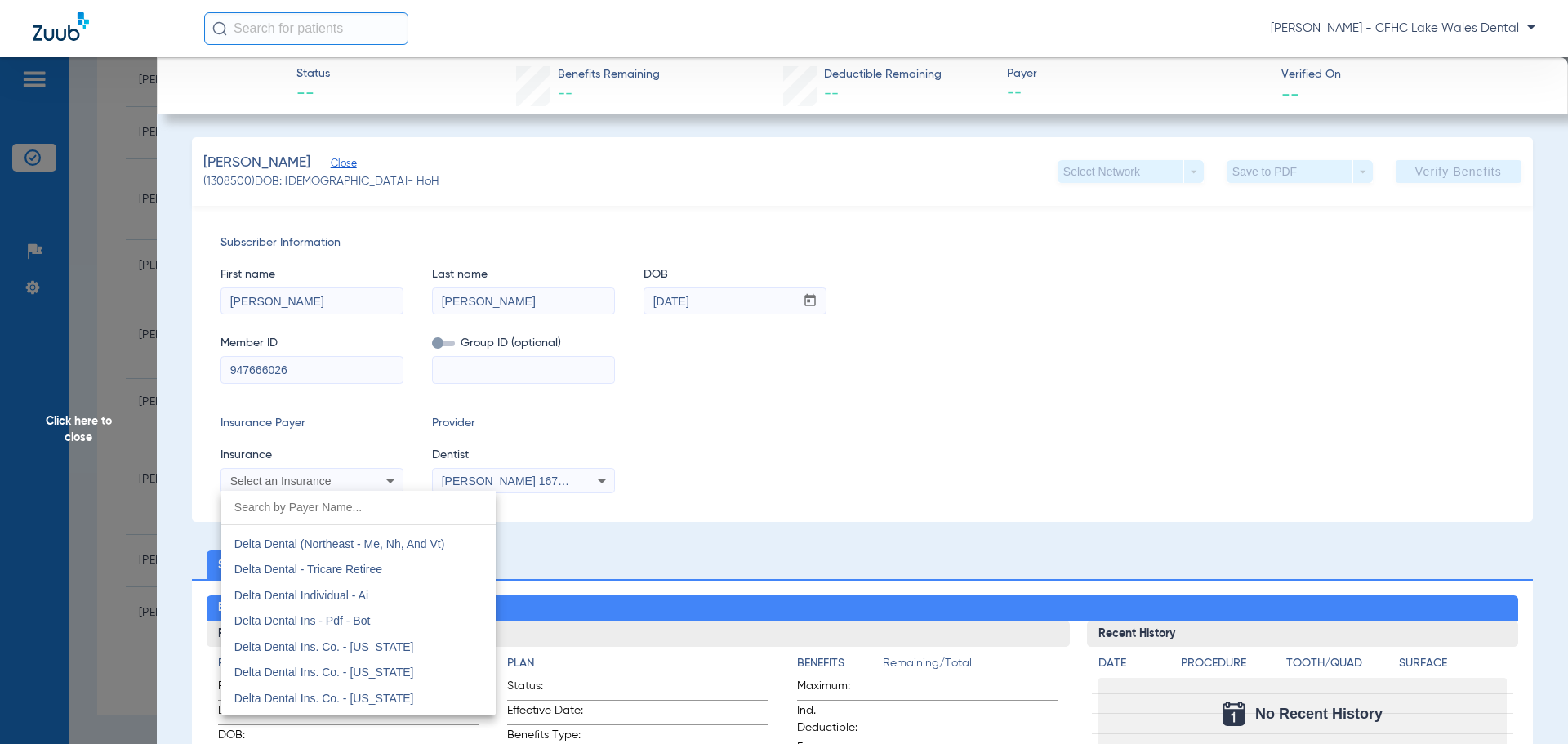
scroll to position [2614, 0]
click at [324, 601] on mat-option "Delta Dental" at bounding box center [358, 601] width 275 height 26
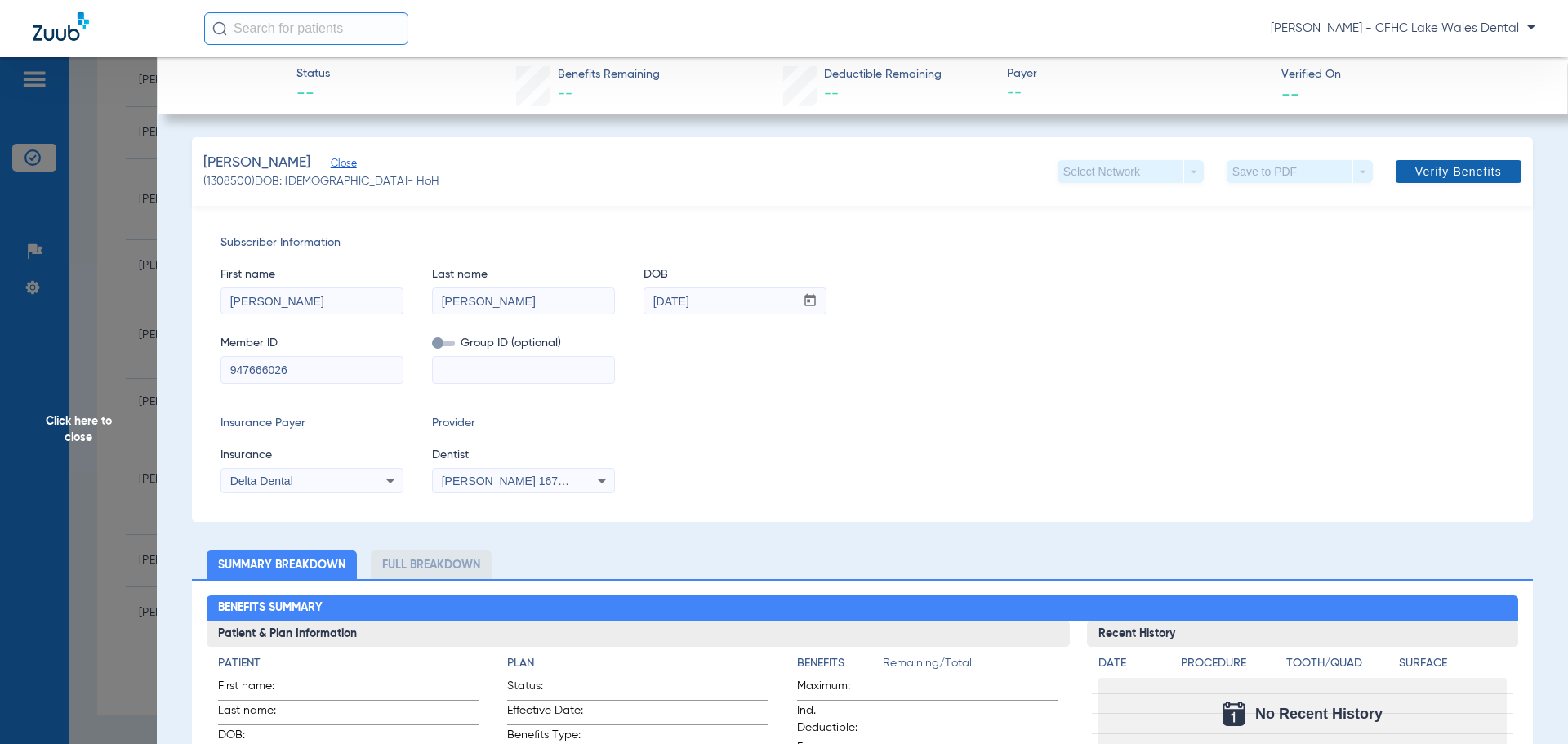
click at [1438, 176] on span "Verify Benefits" at bounding box center [1459, 171] width 87 height 13
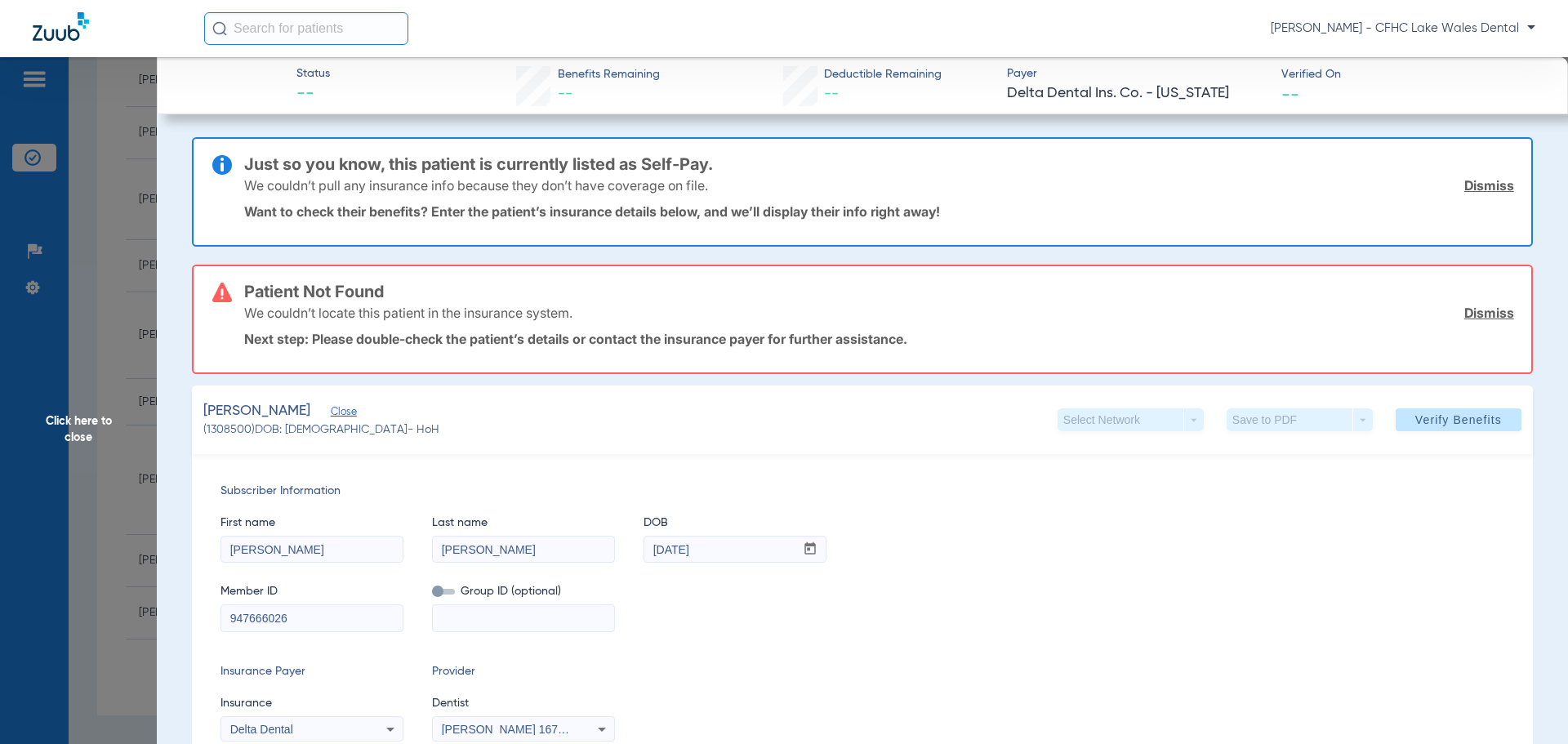
click at [1480, 184] on link "Dismiss" at bounding box center [1489, 185] width 49 height 16
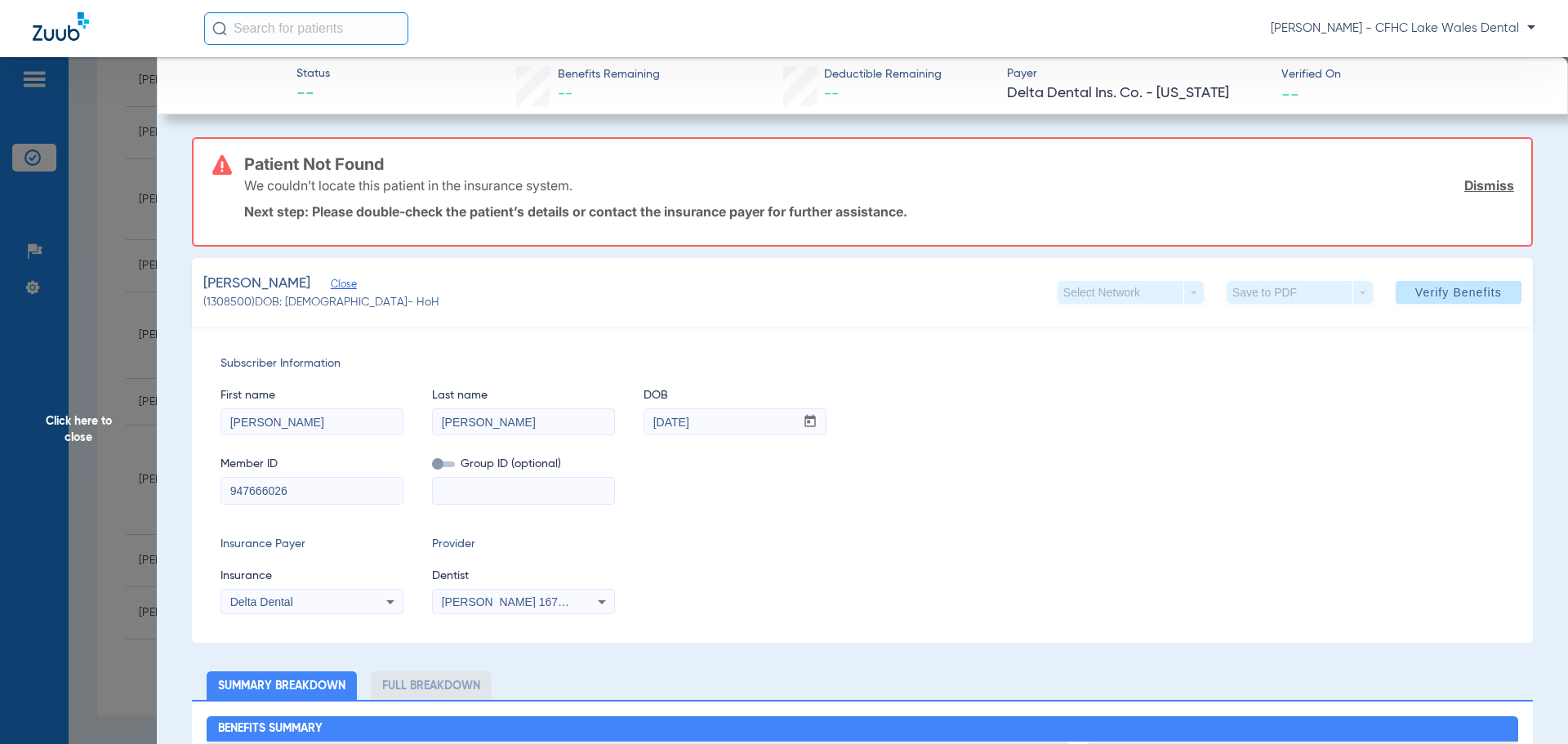
click at [1480, 184] on link "Dismiss" at bounding box center [1489, 185] width 49 height 16
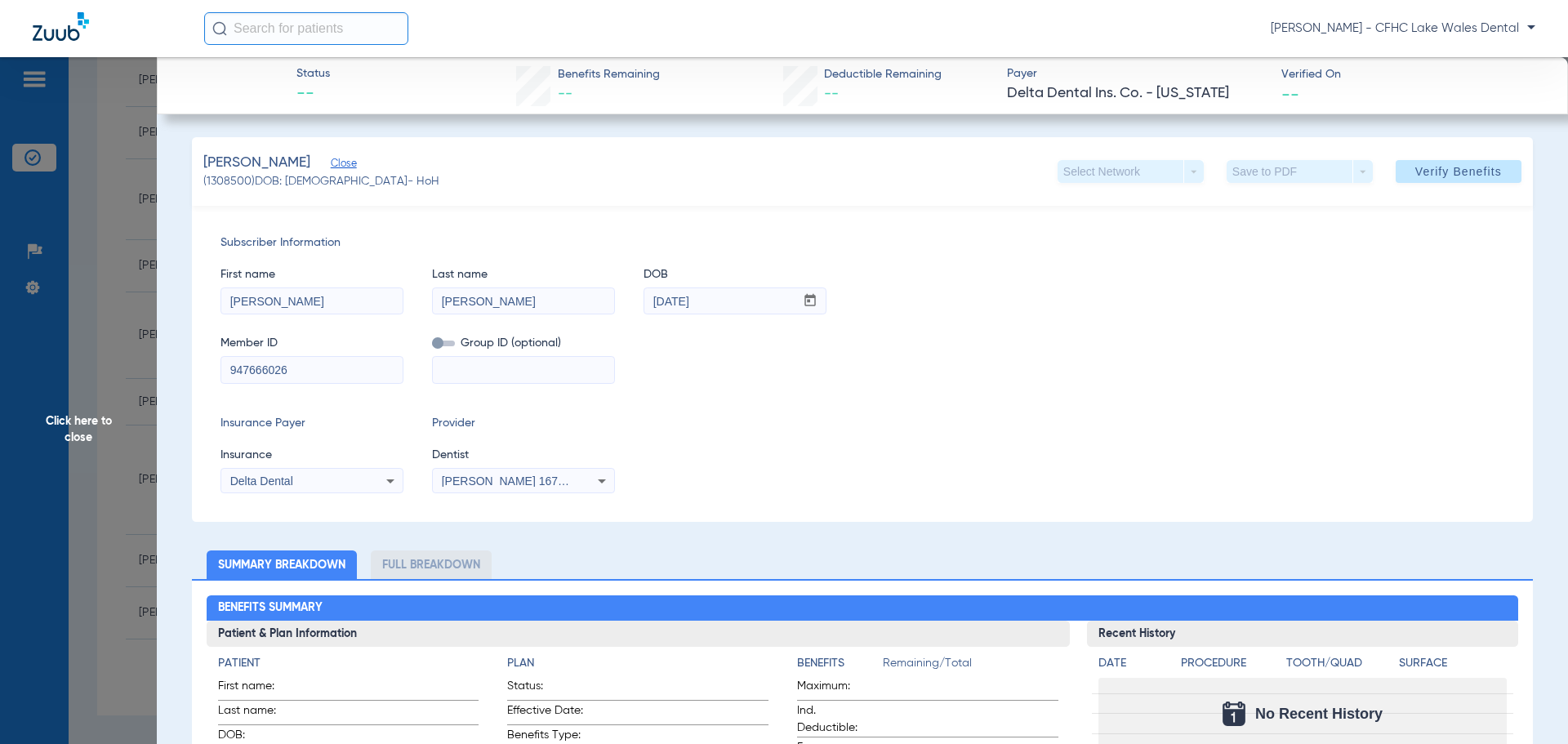
click at [316, 467] on app-form-autocomplete "Insurance Delta Dental" at bounding box center [311, 470] width 183 height 48
click at [390, 480] on icon at bounding box center [390, 481] width 8 height 4
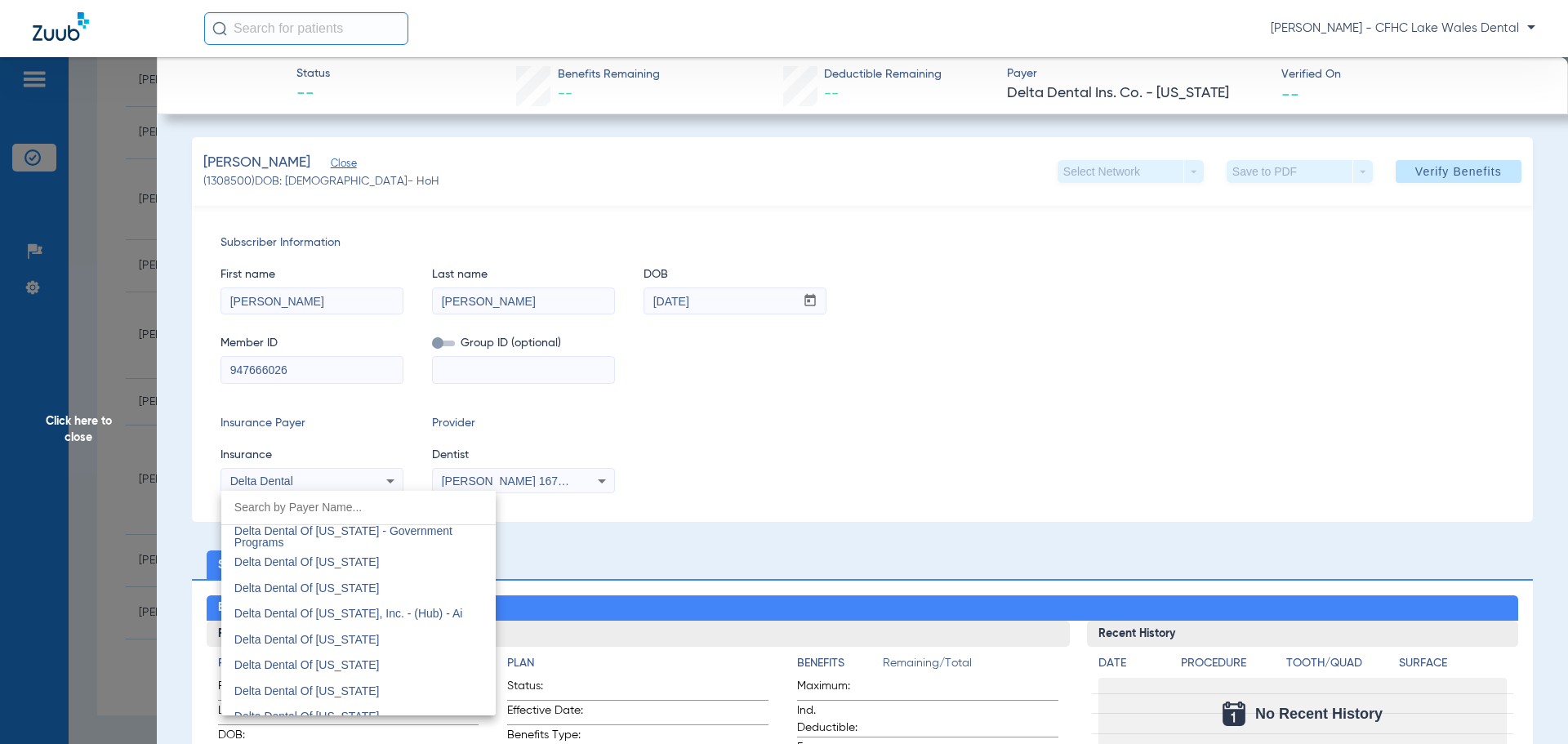
scroll to position [3575, 0]
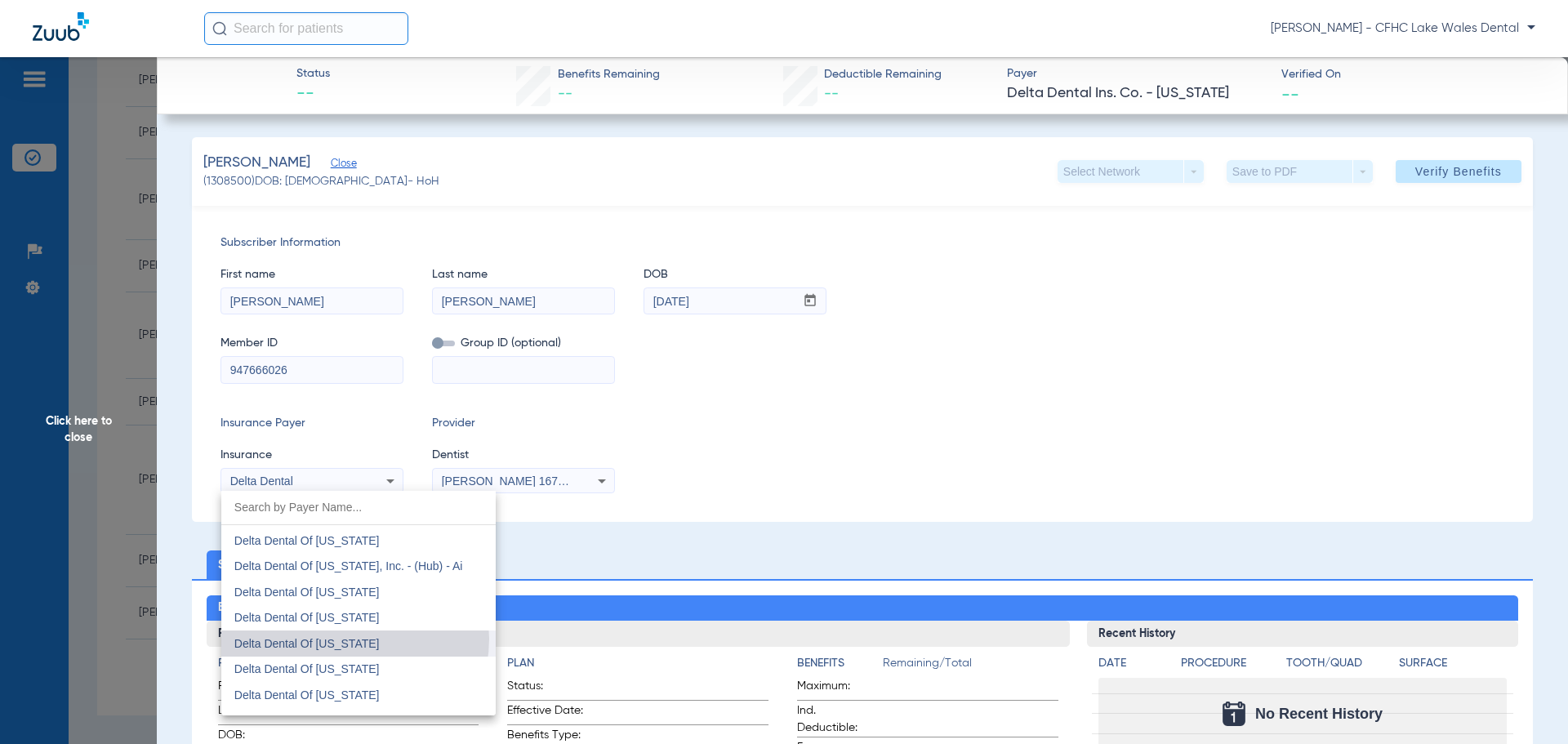
click at [355, 639] on span "Delta Dental Of [US_STATE]" at bounding box center [307, 643] width 146 height 13
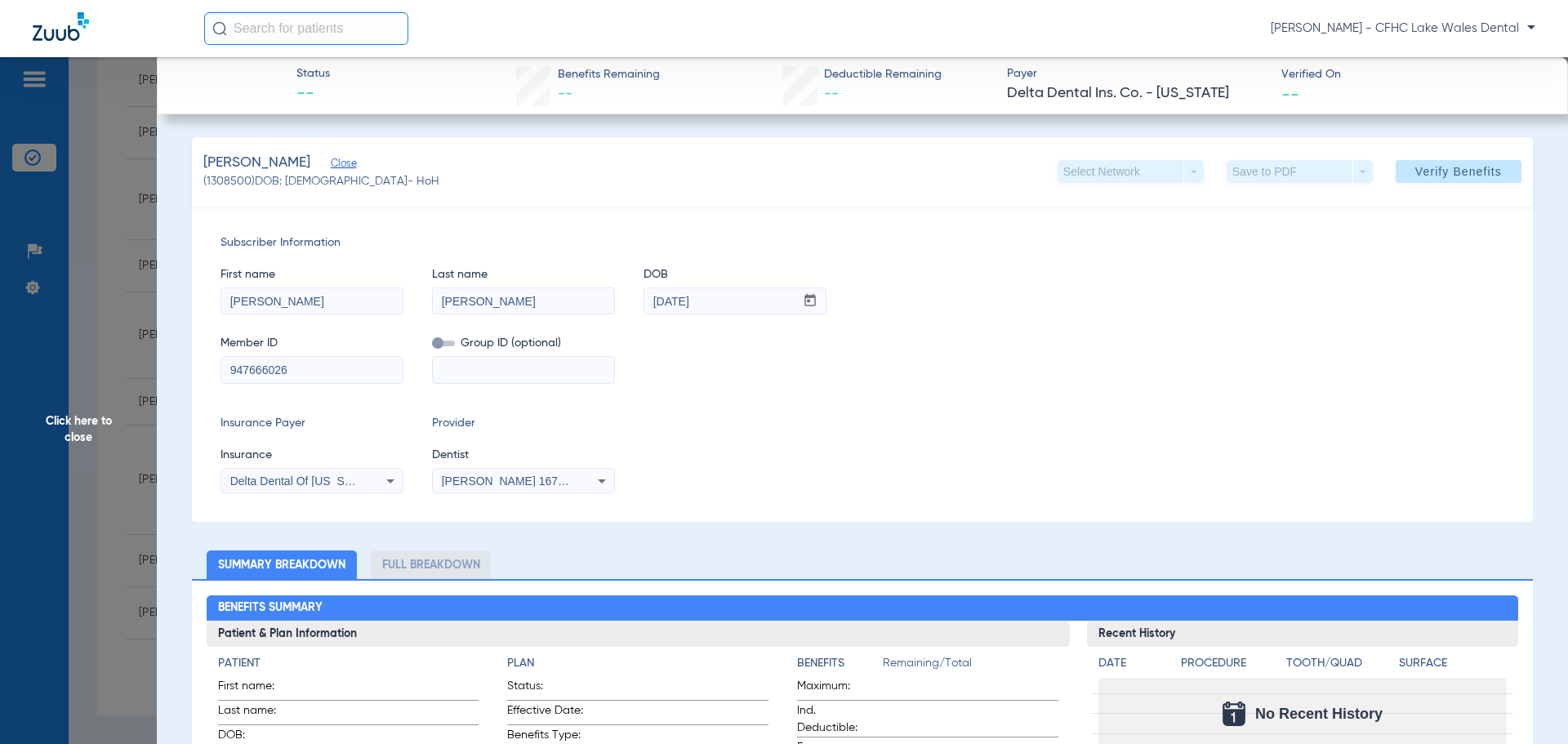
click at [465, 17] on div "[PERSON_NAME] - CFHC Lake Wales Dental" at bounding box center [870, 29] width 1331 height 33
